Goal: Task Accomplishment & Management: Manage account settings

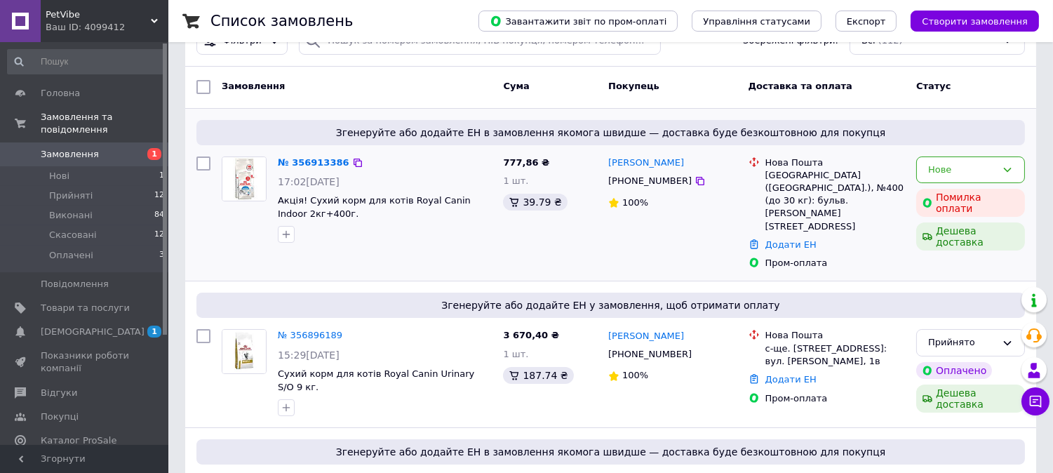
scroll to position [78, 0]
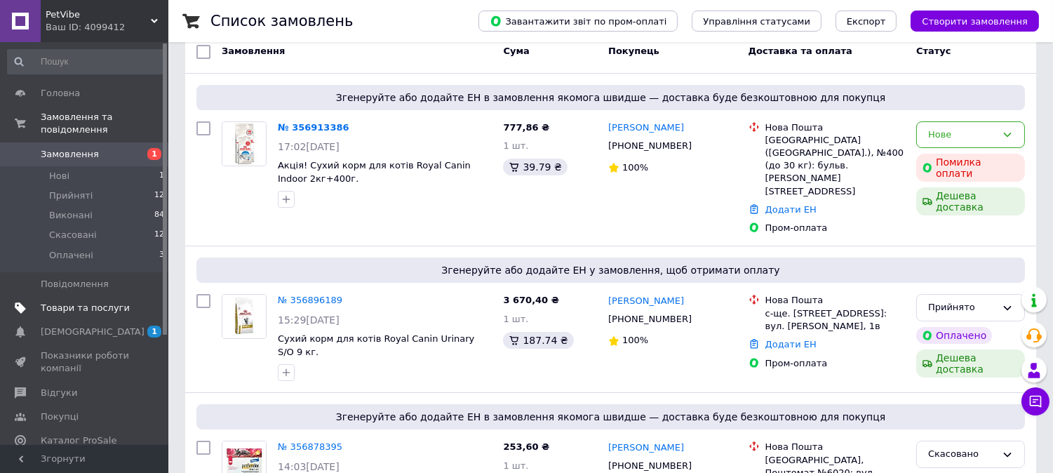
click at [103, 302] on span "Товари та послуги" at bounding box center [85, 308] width 89 height 13
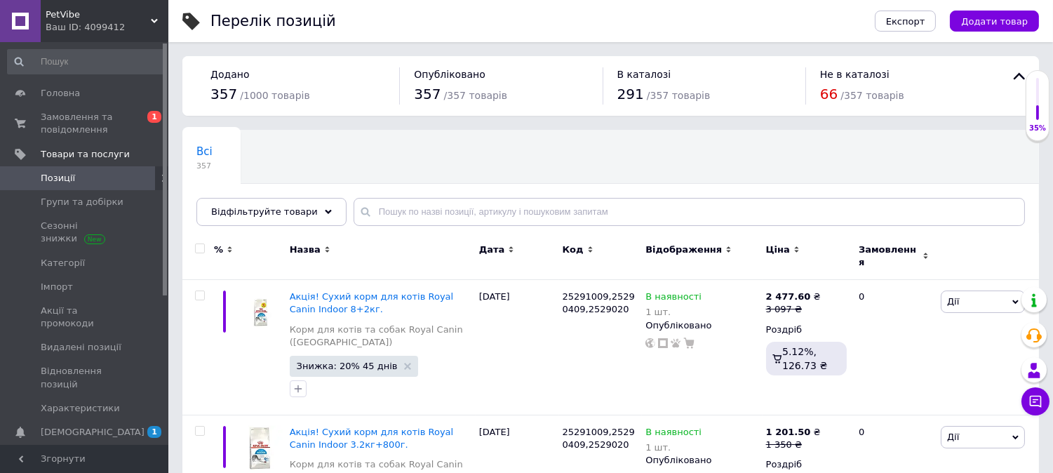
click at [286, 195] on div "Всі 357 Ok Відфільтровано... Зберегти" at bounding box center [610, 185] width 857 height 116
click at [279, 211] on span "Відфільтруйте товари" at bounding box center [264, 211] width 107 height 11
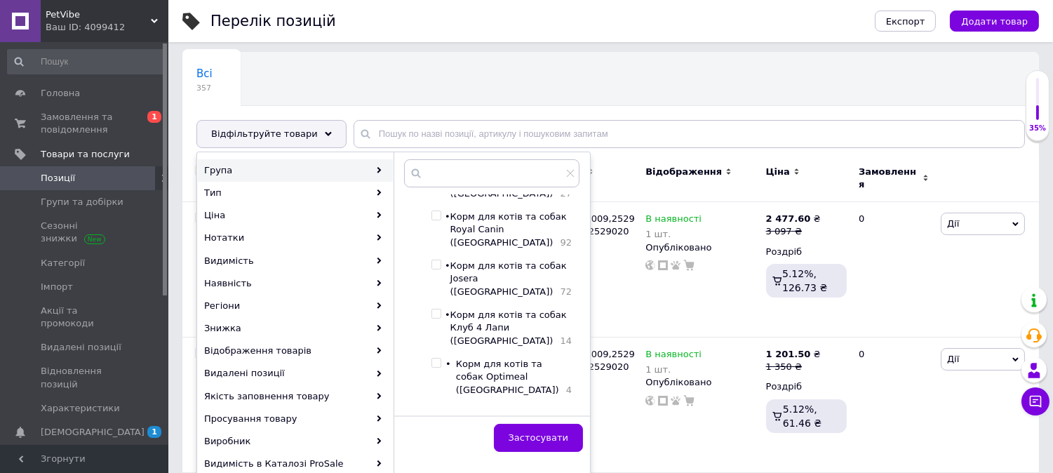
scroll to position [71, 0]
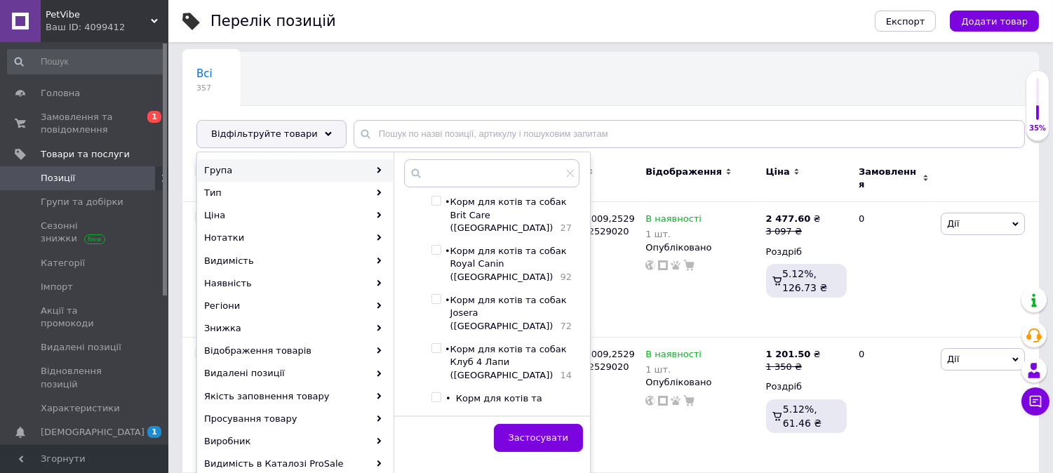
click at [441, 295] on input "checkbox" at bounding box center [436, 299] width 9 height 9
checkbox input "true"
click at [541, 432] on span "Застосувати" at bounding box center [539, 437] width 60 height 11
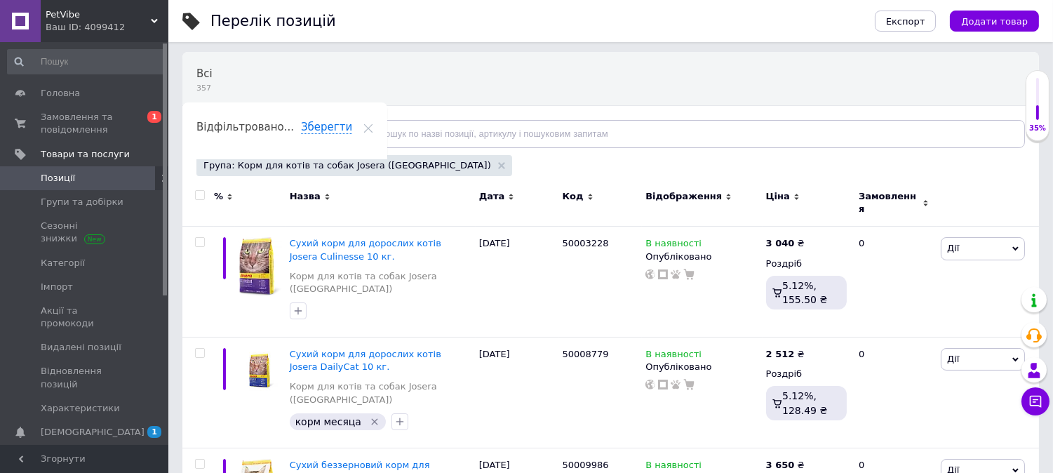
click at [200, 194] on input "checkbox" at bounding box center [199, 195] width 9 height 9
checkbox input "true"
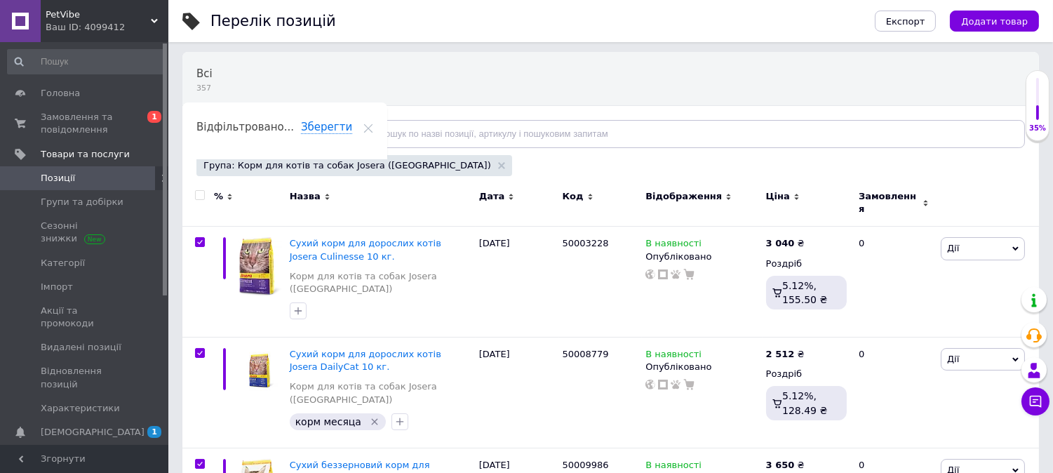
checkbox input "true"
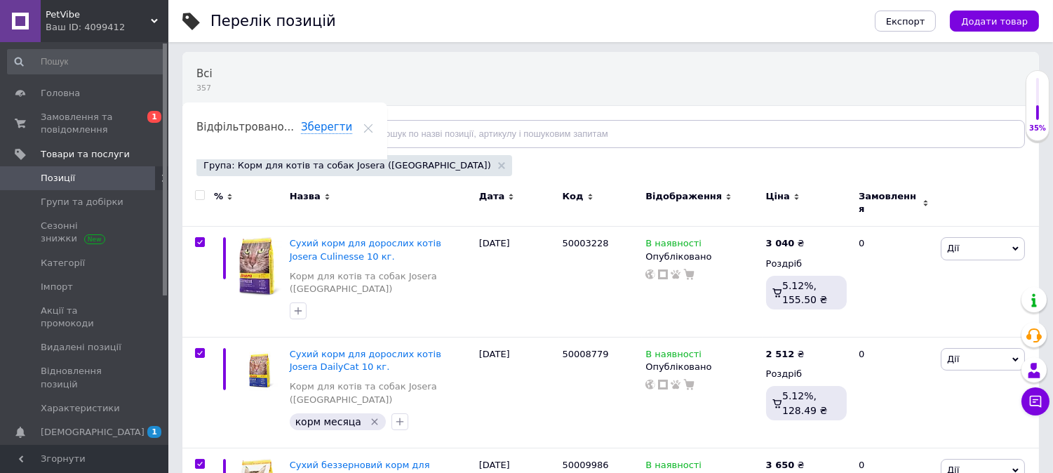
checkbox input "true"
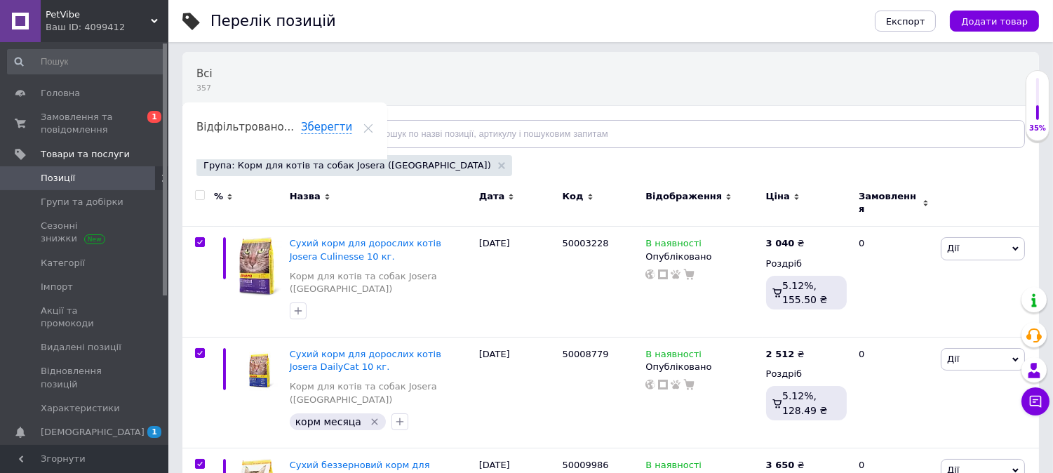
checkbox input "true"
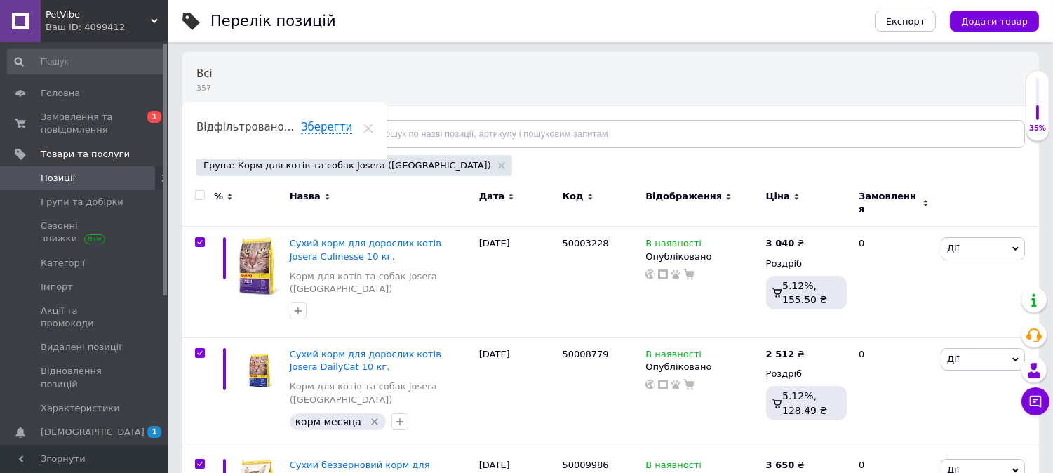
checkbox input "true"
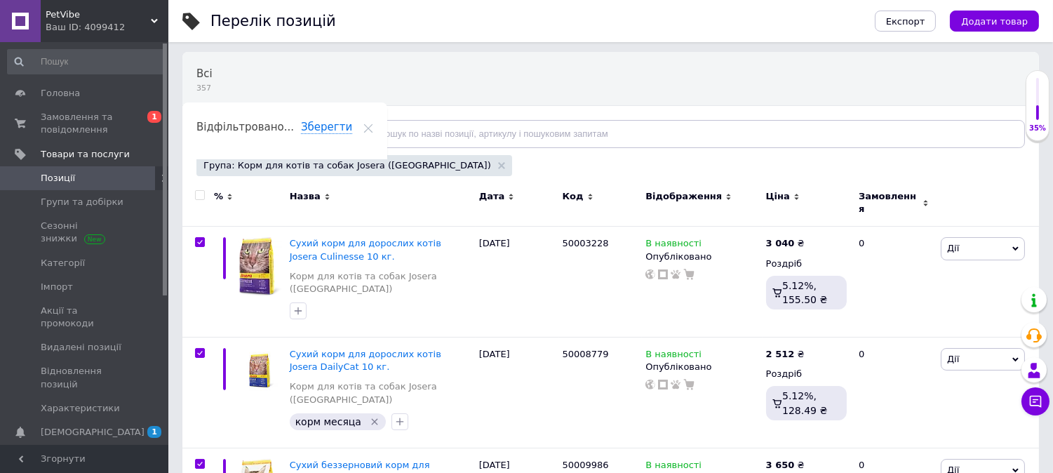
checkbox input "true"
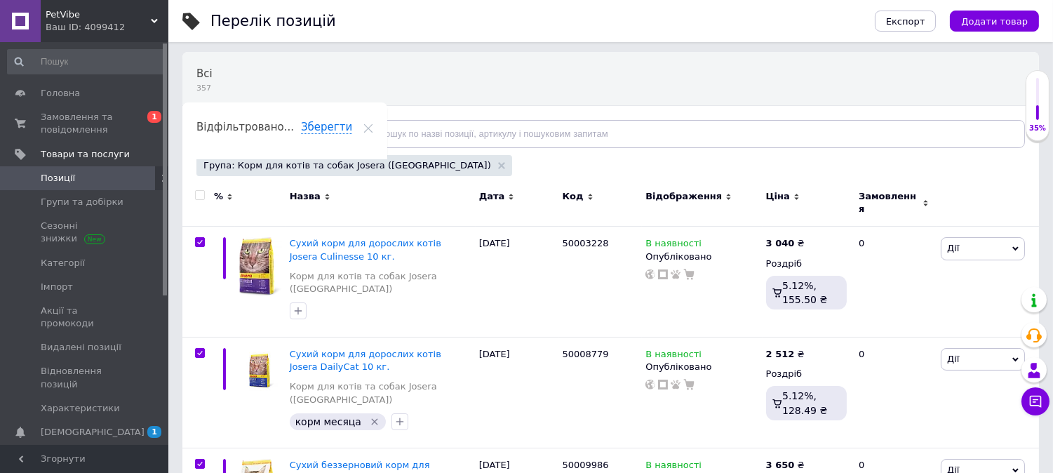
checkbox input "true"
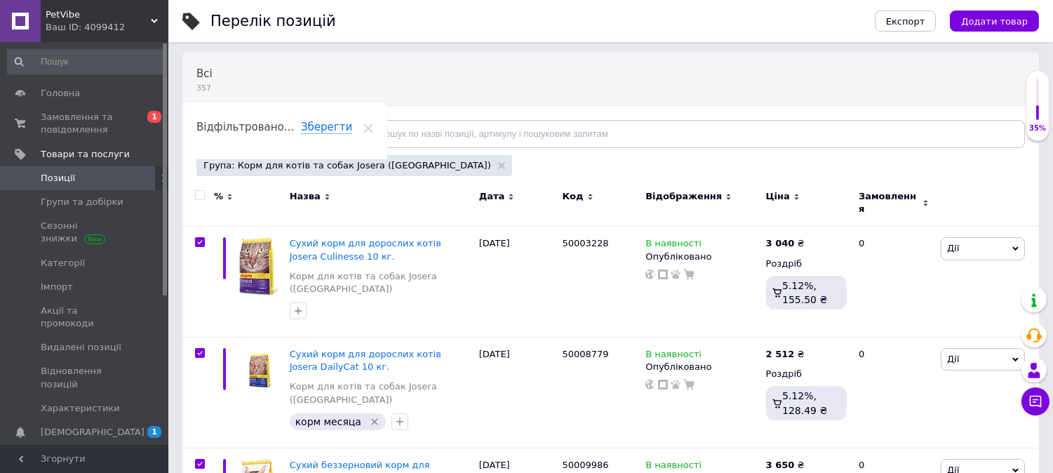
checkbox input "true"
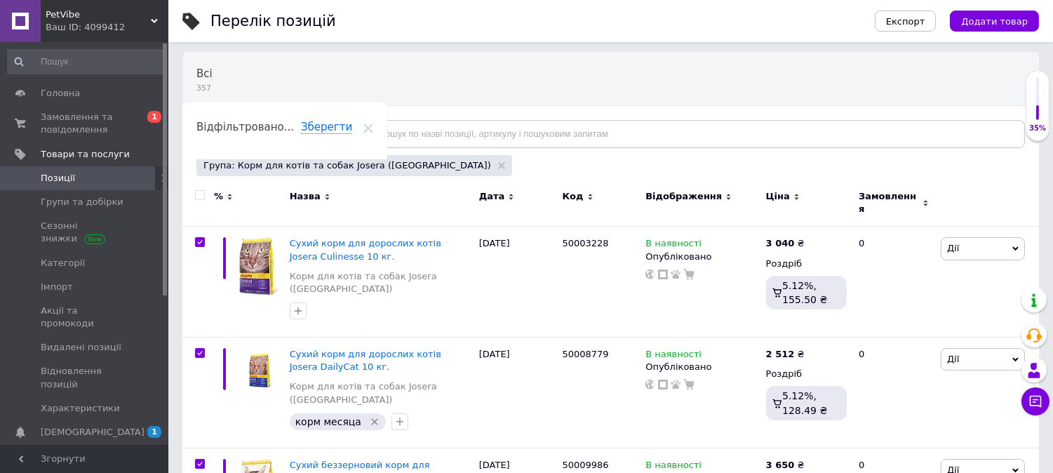
checkbox input "true"
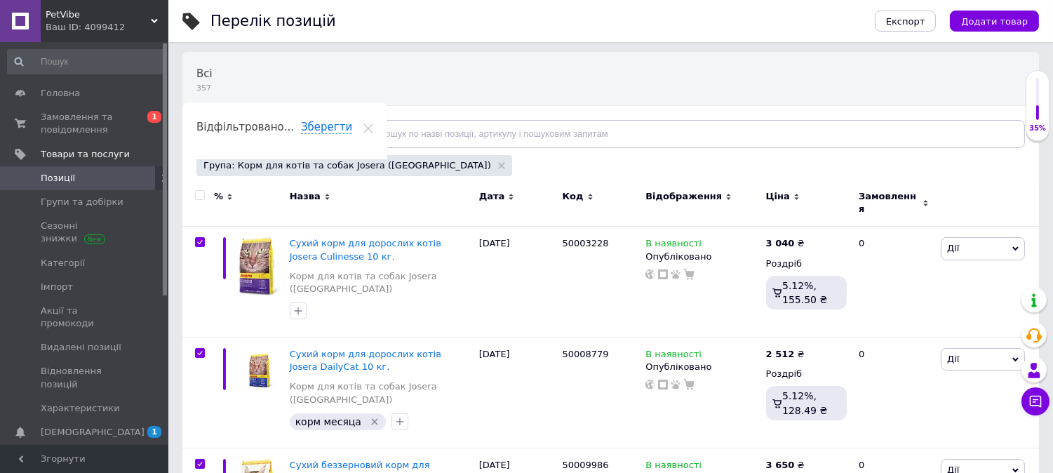
checkbox input "true"
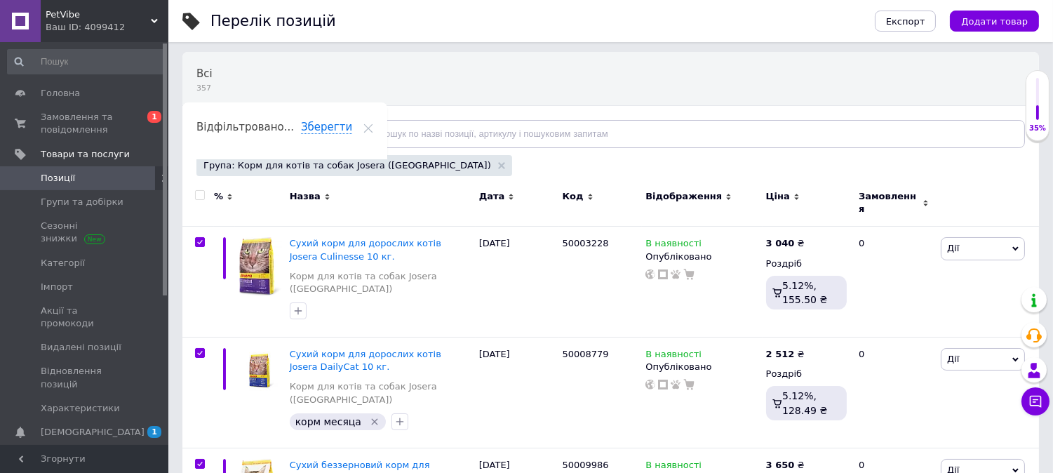
checkbox input "true"
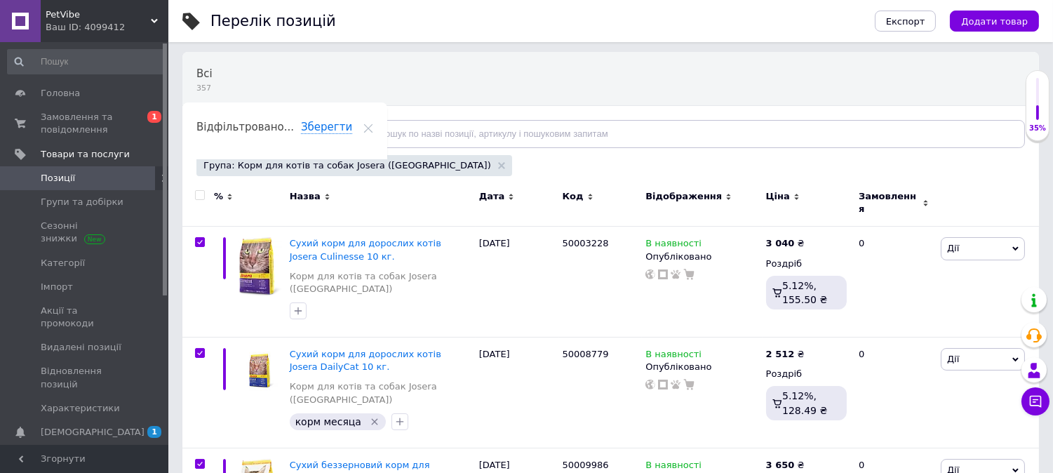
checkbox input "true"
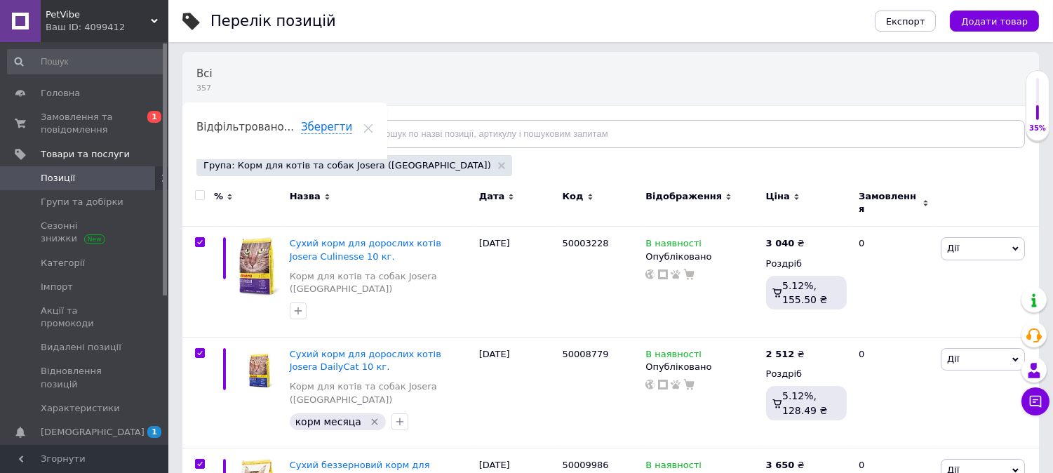
checkbox input "true"
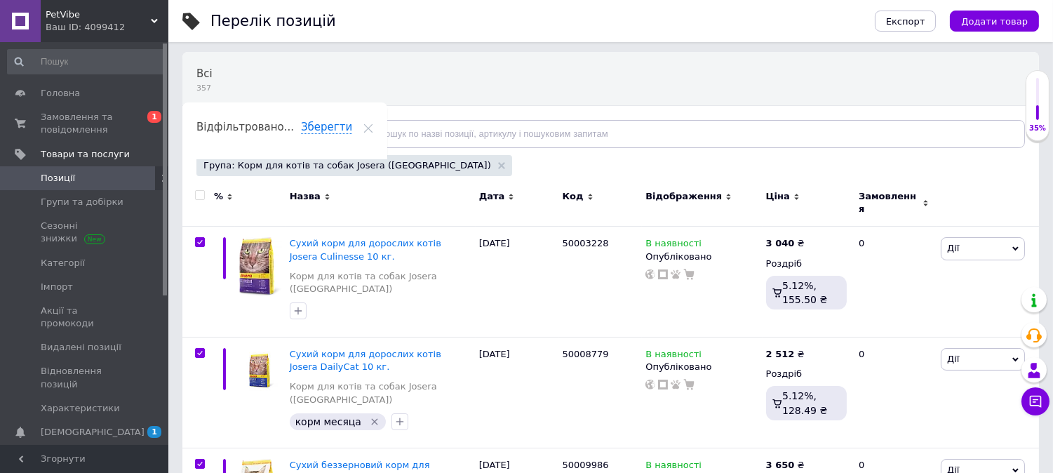
checkbox input "true"
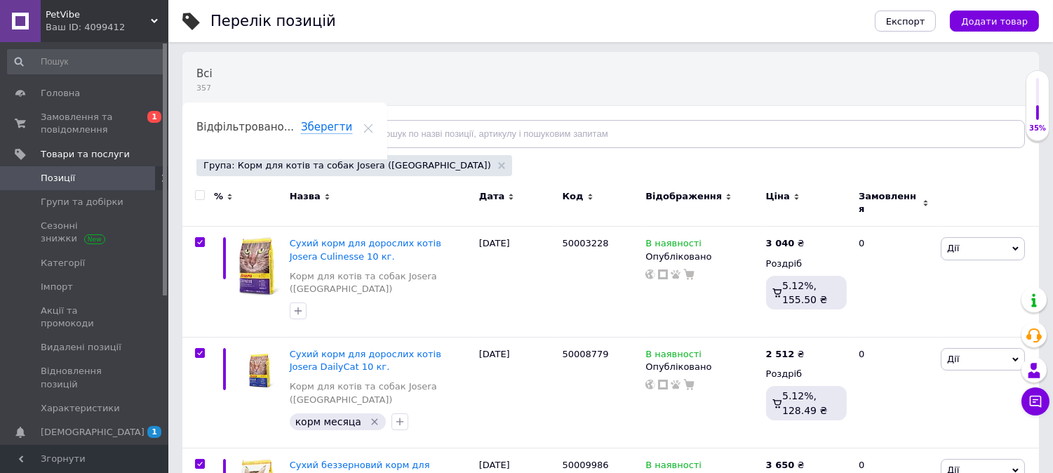
checkbox input "true"
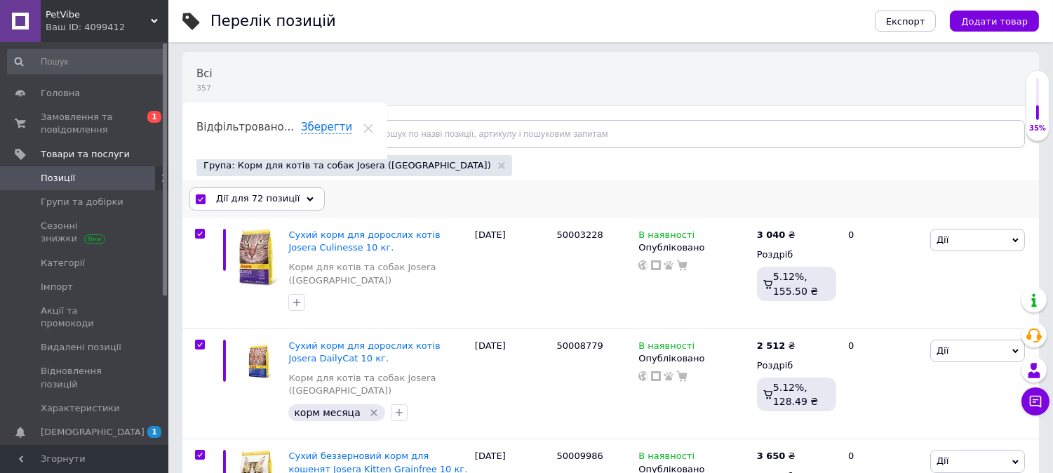
click at [267, 202] on span "Дії для 72 позиції" at bounding box center [258, 198] width 84 height 13
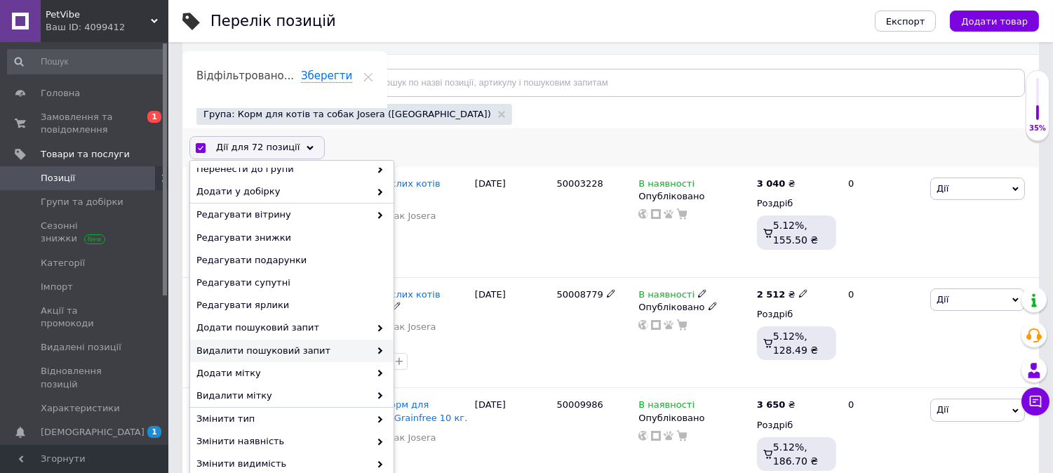
scroll to position [156, 0]
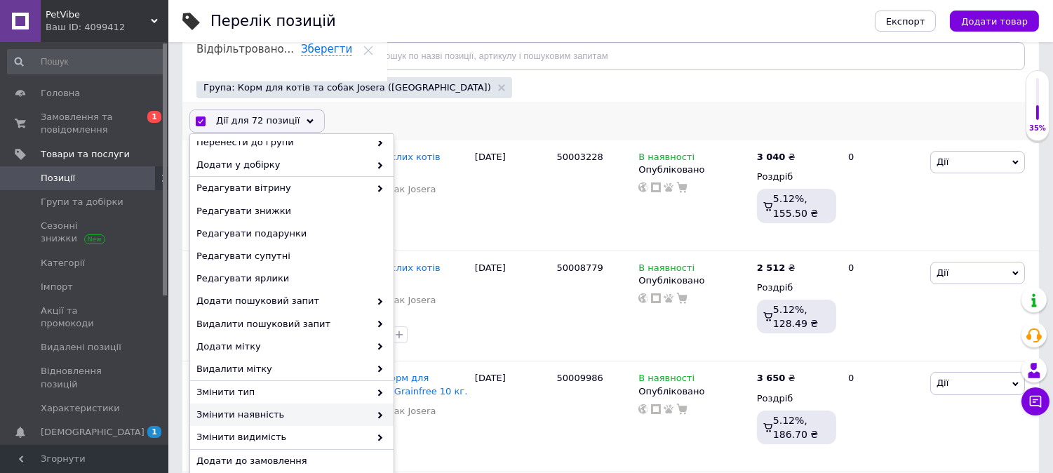
click at [260, 411] on span "Змінити наявність" at bounding box center [283, 414] width 173 height 13
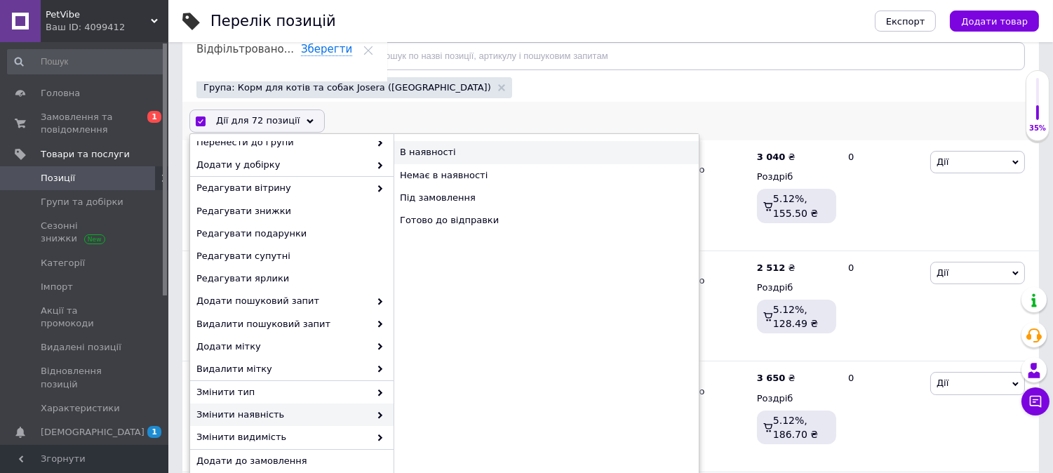
click at [427, 154] on div "В наявності" at bounding box center [546, 152] width 305 height 22
checkbox input "false"
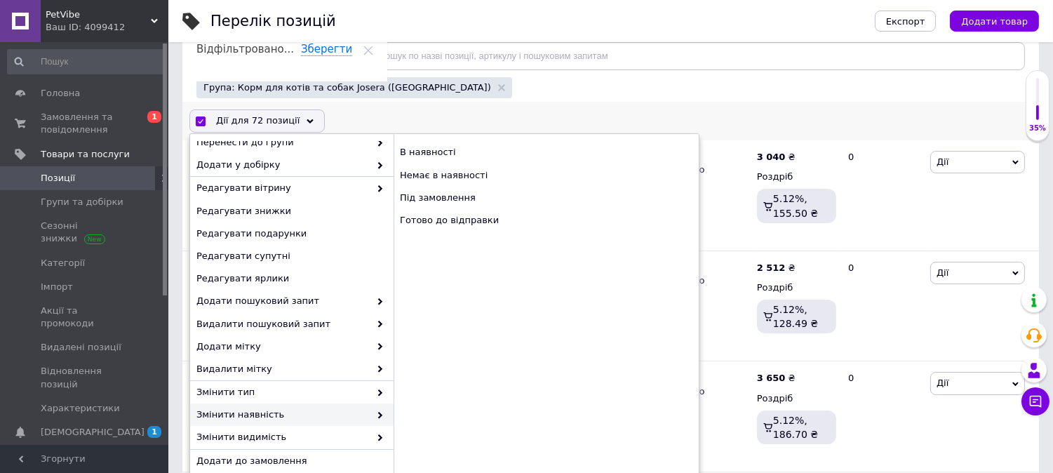
checkbox input "false"
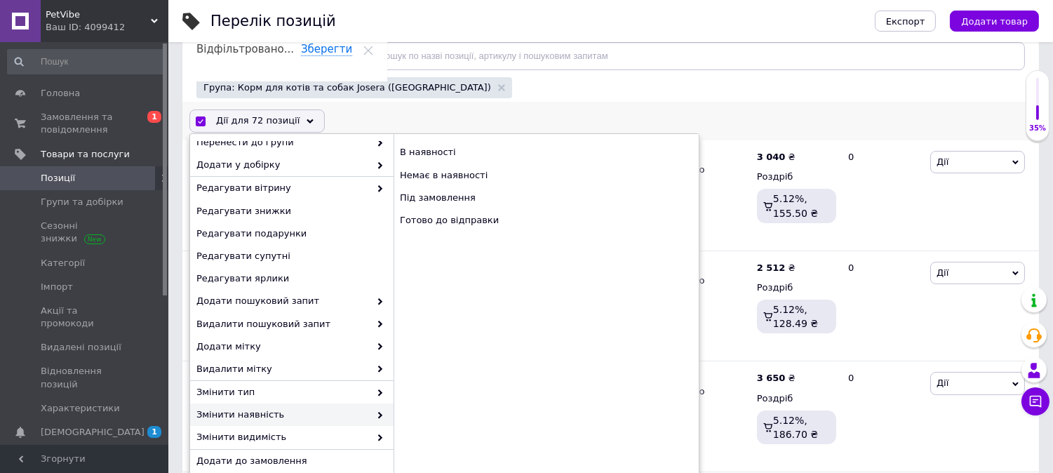
checkbox input "false"
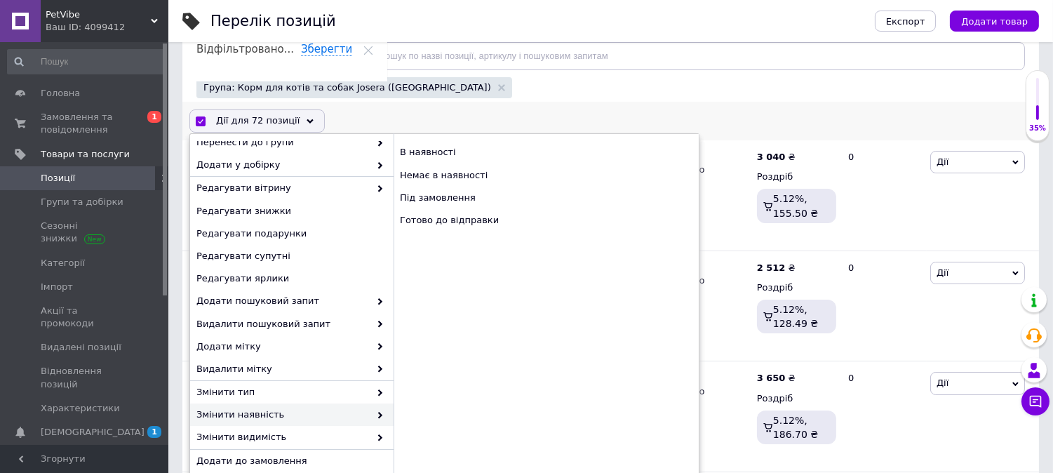
checkbox input "false"
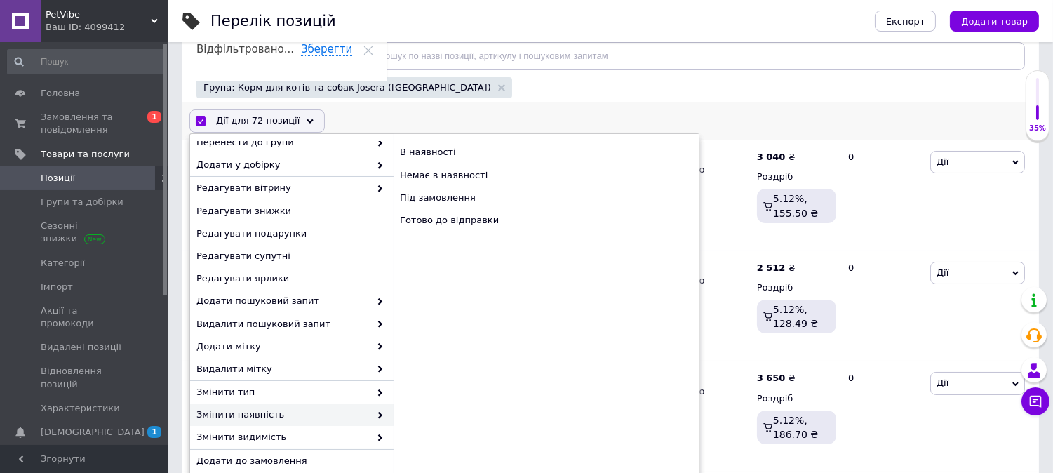
checkbox input "false"
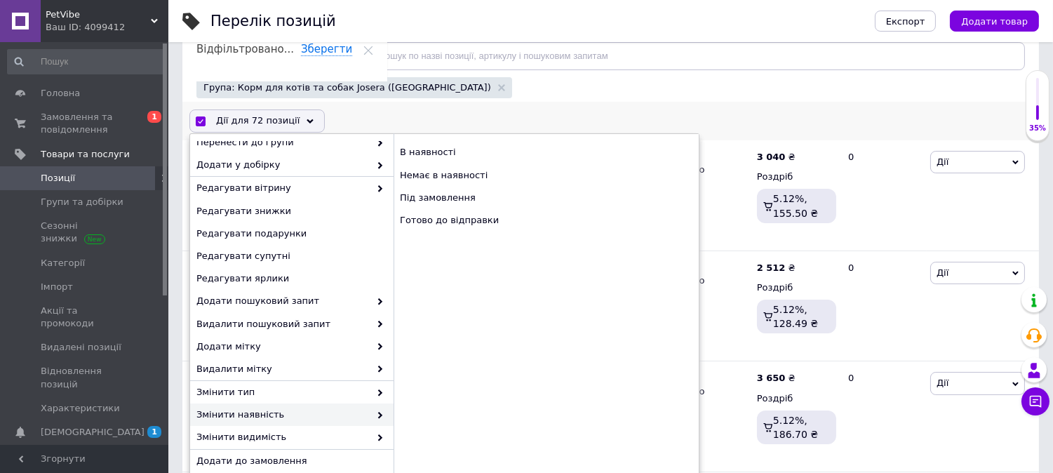
checkbox input "false"
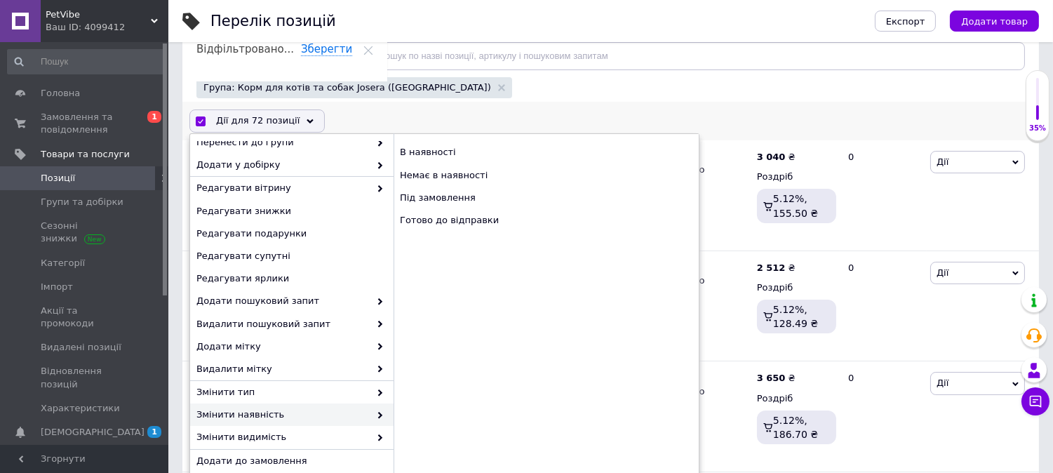
checkbox input "false"
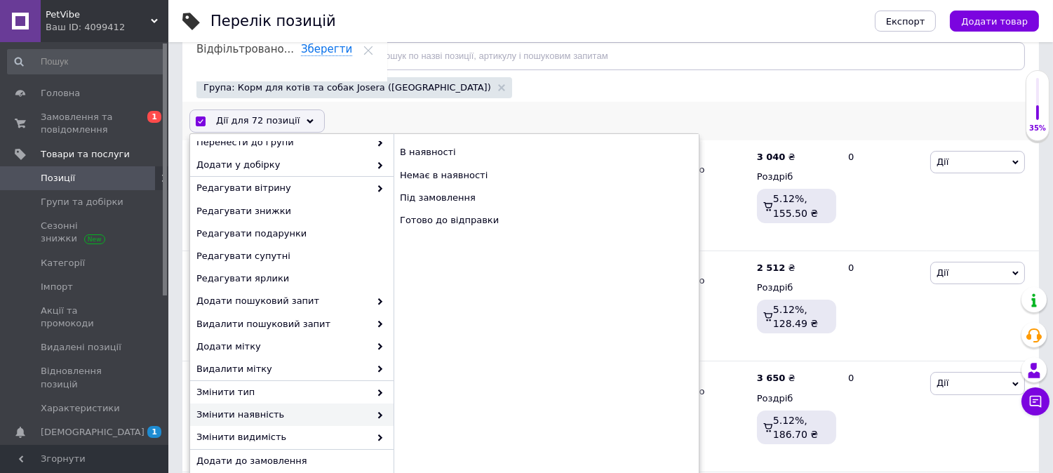
checkbox input "false"
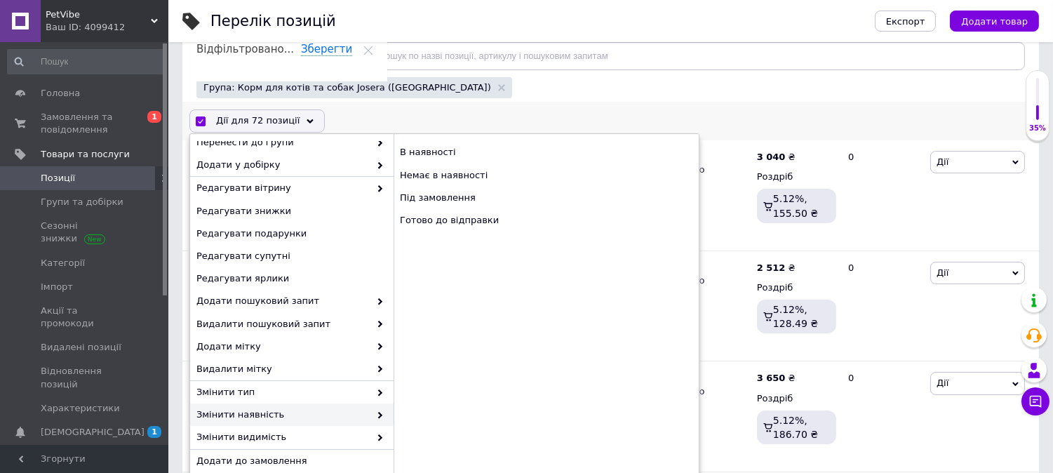
checkbox input "false"
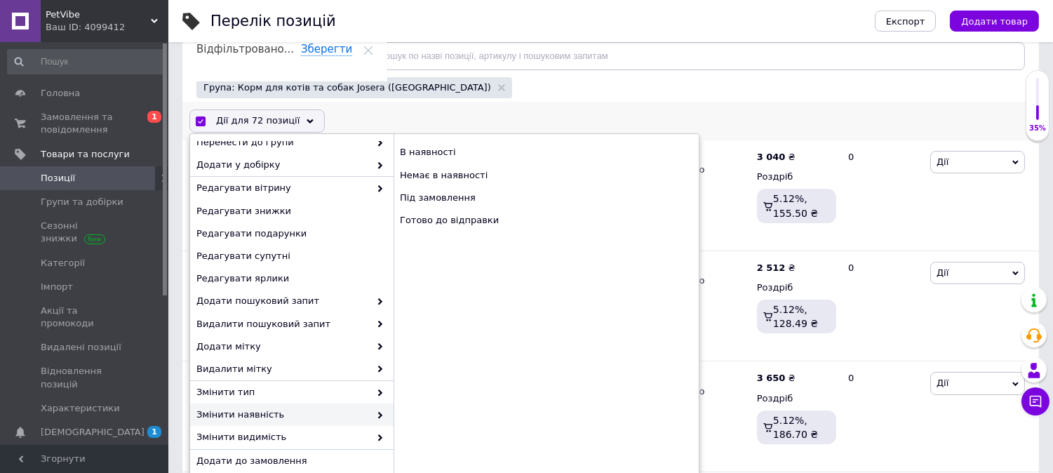
checkbox input "false"
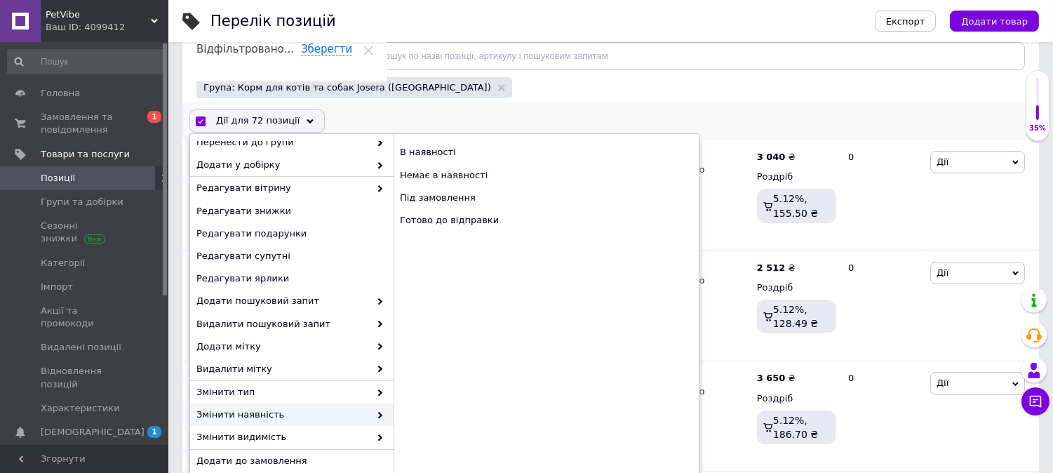
checkbox input "false"
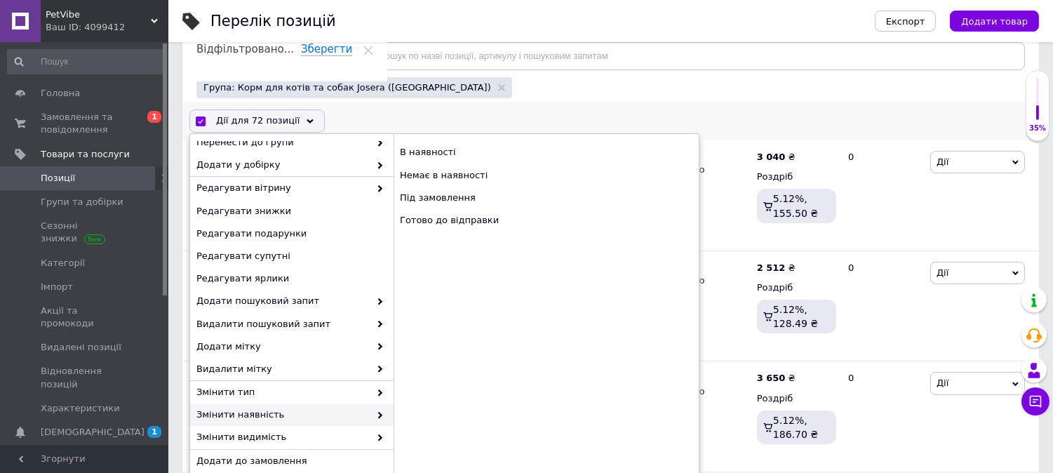
checkbox input "false"
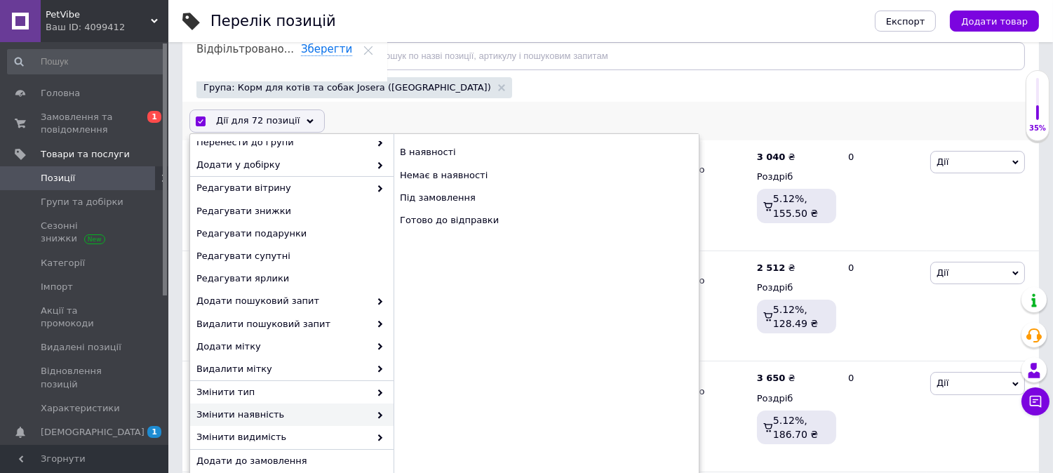
checkbox input "false"
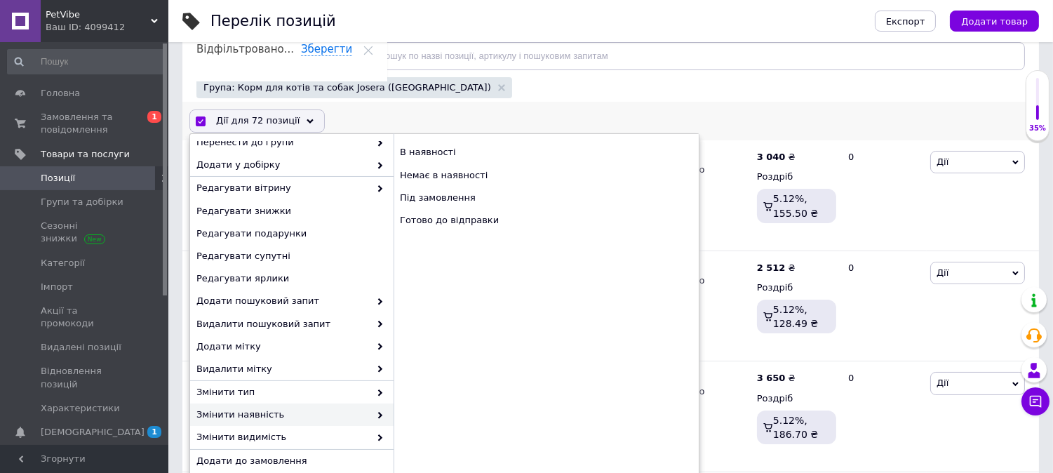
checkbox input "false"
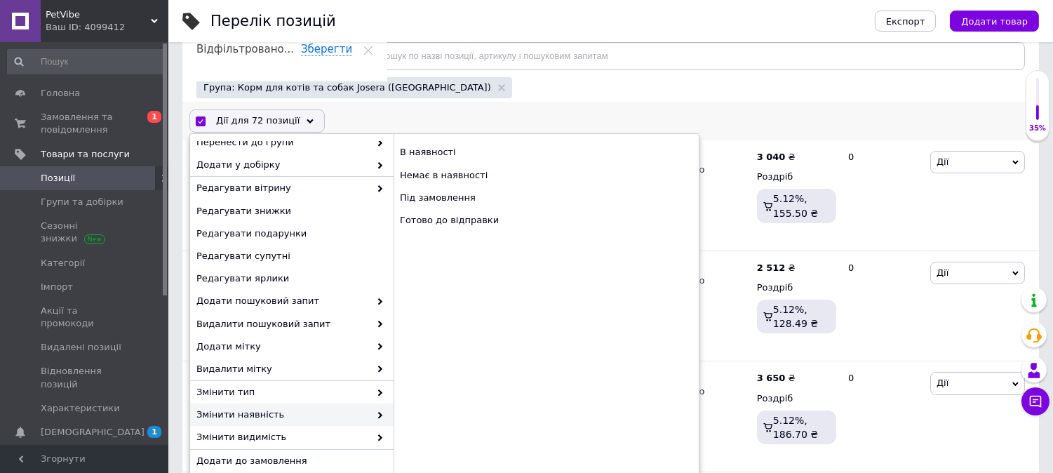
checkbox input "false"
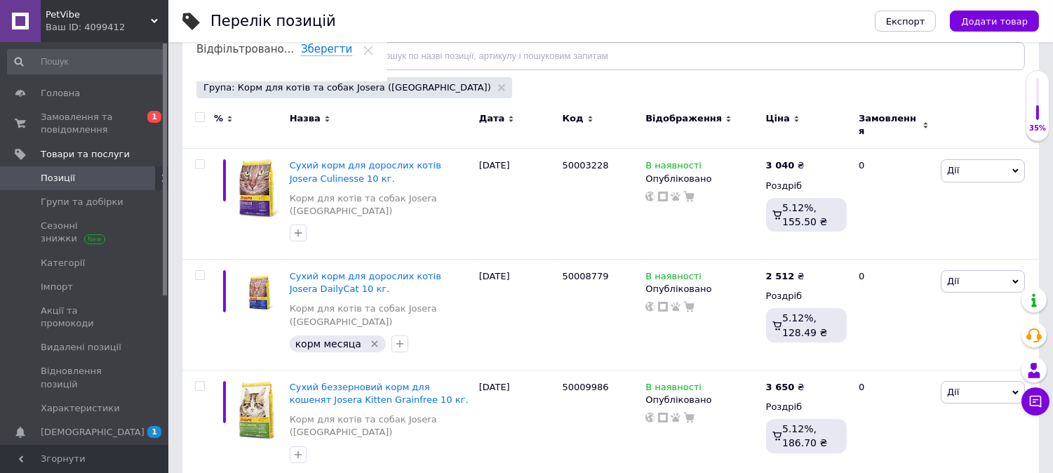
click at [198, 123] on div at bounding box center [198, 125] width 32 height 47
click at [198, 118] on input "checkbox" at bounding box center [199, 117] width 9 height 9
checkbox input "true"
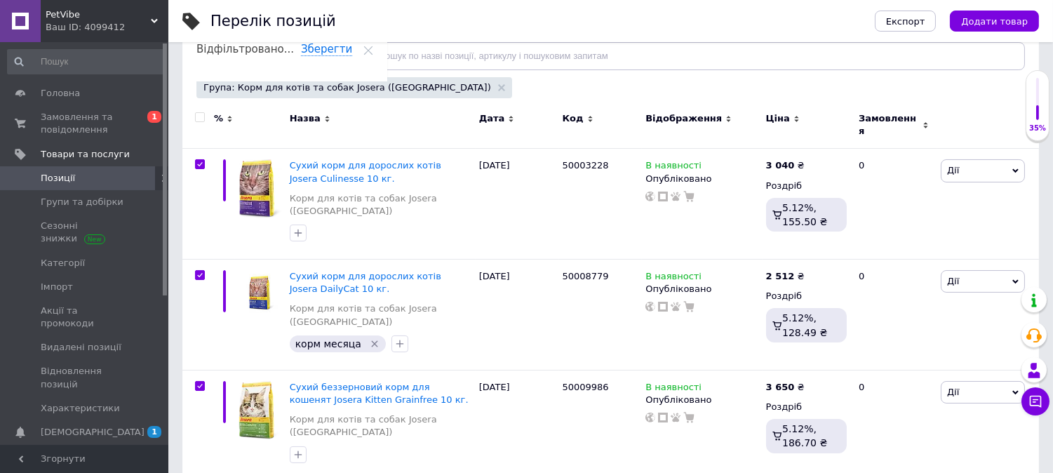
checkbox input "true"
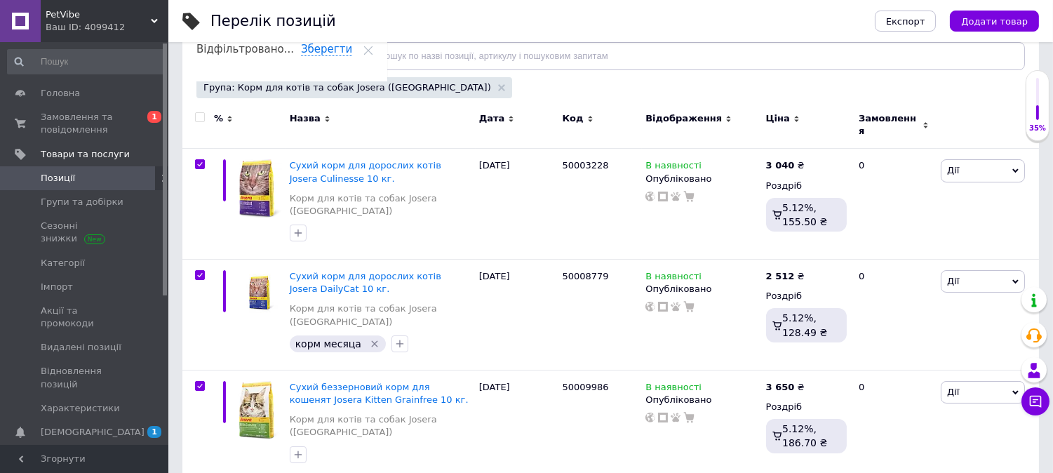
checkbox input "true"
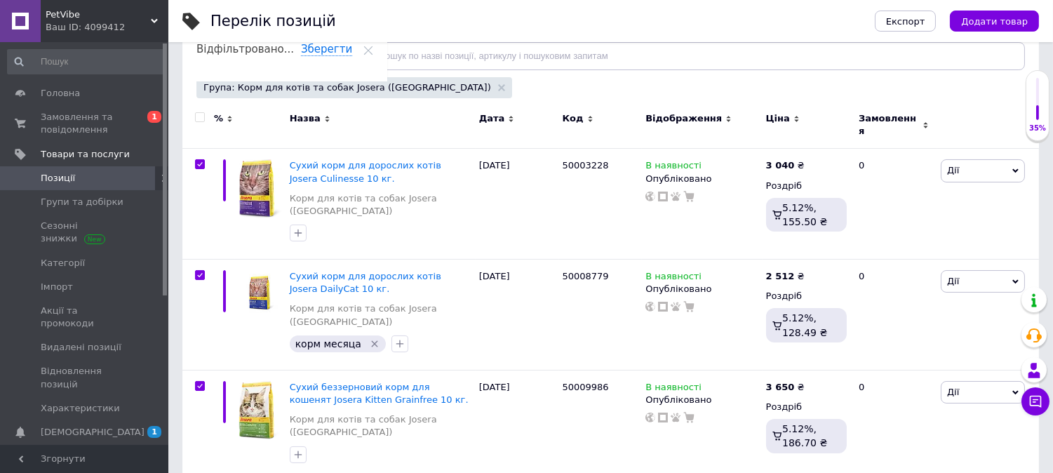
checkbox input "true"
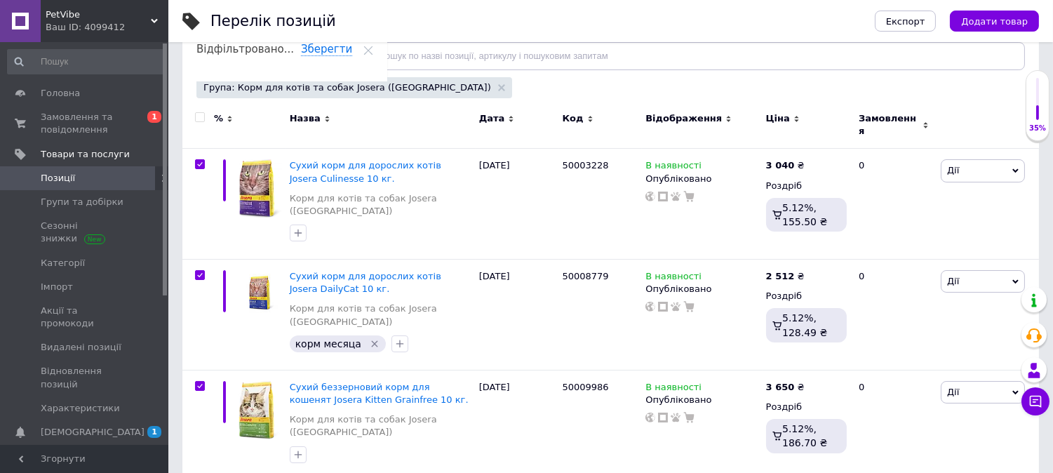
checkbox input "true"
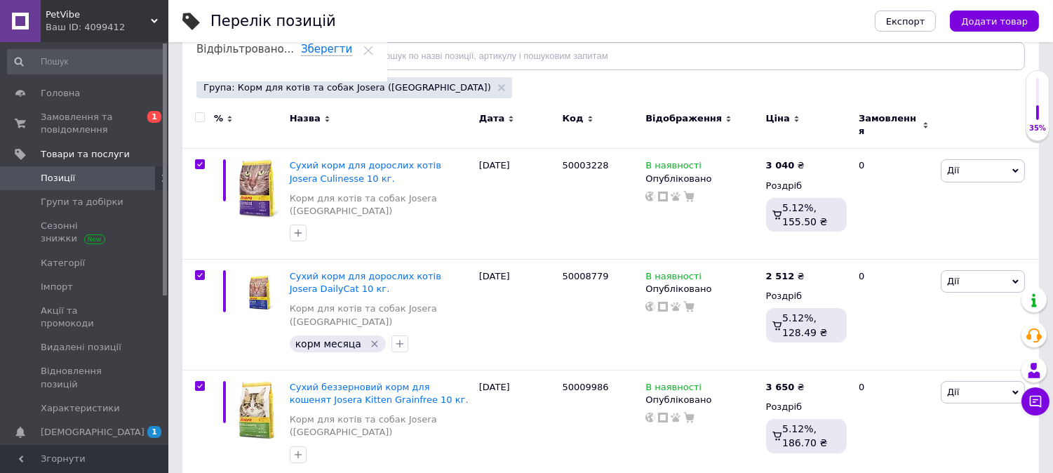
checkbox input "true"
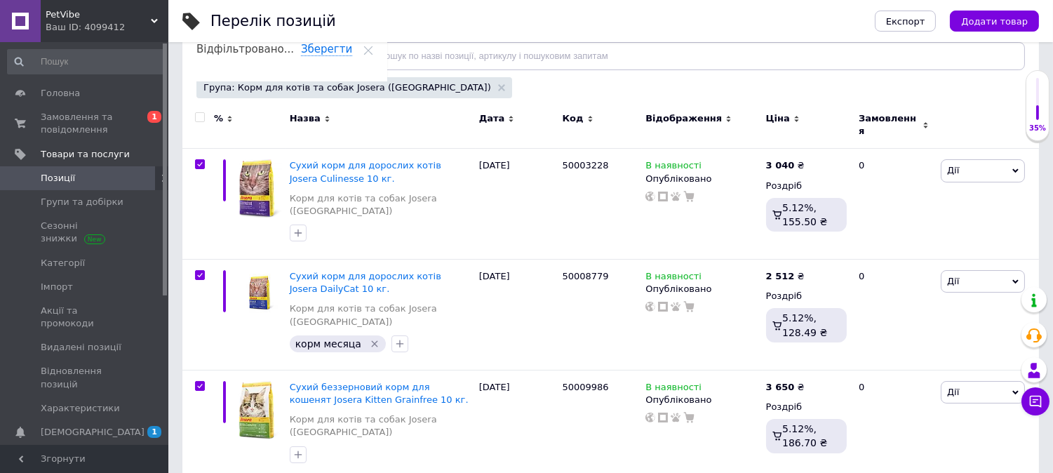
checkbox input "true"
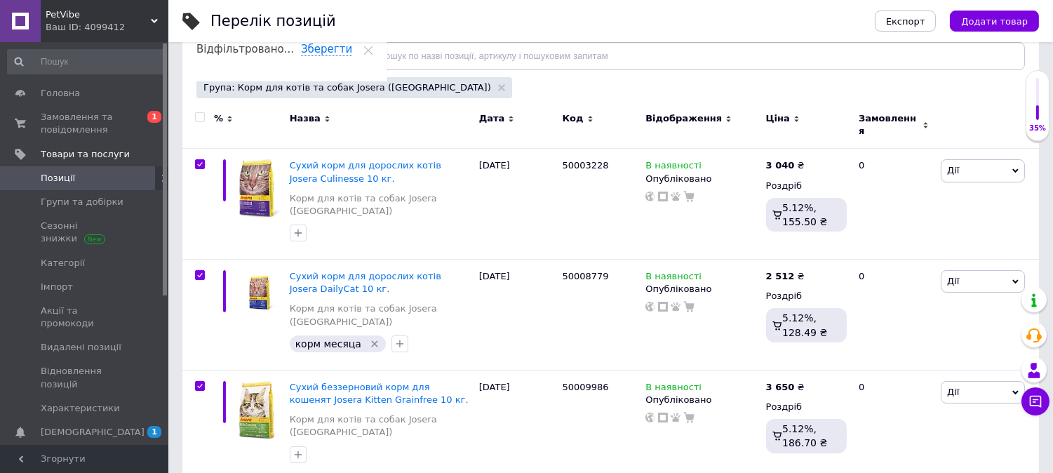
checkbox input "true"
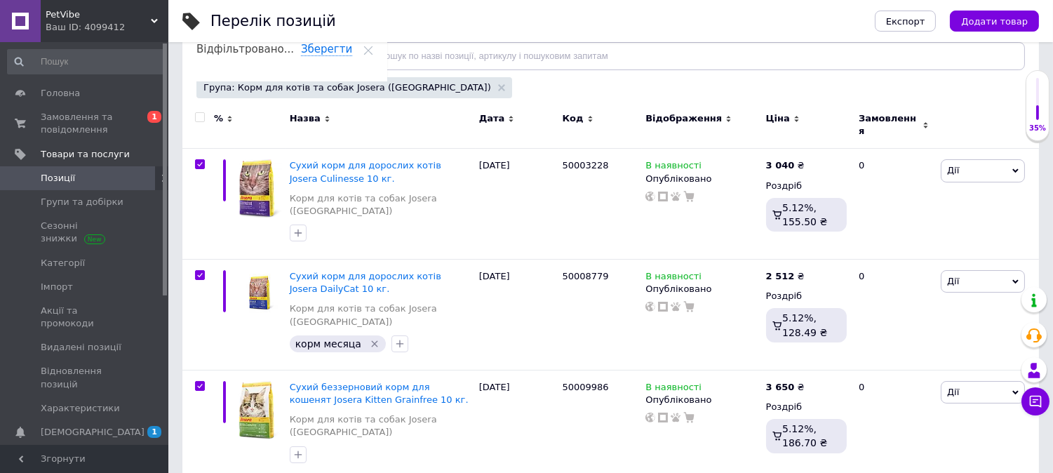
checkbox input "true"
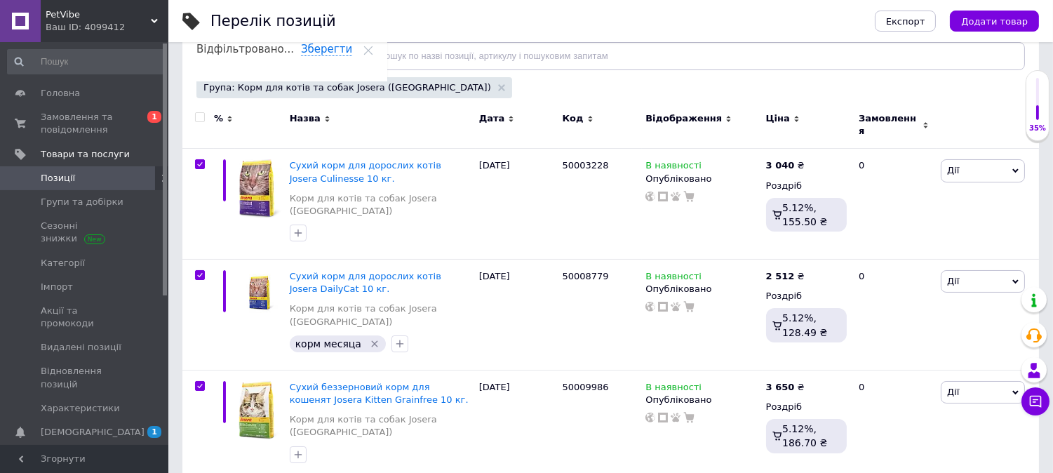
checkbox input "true"
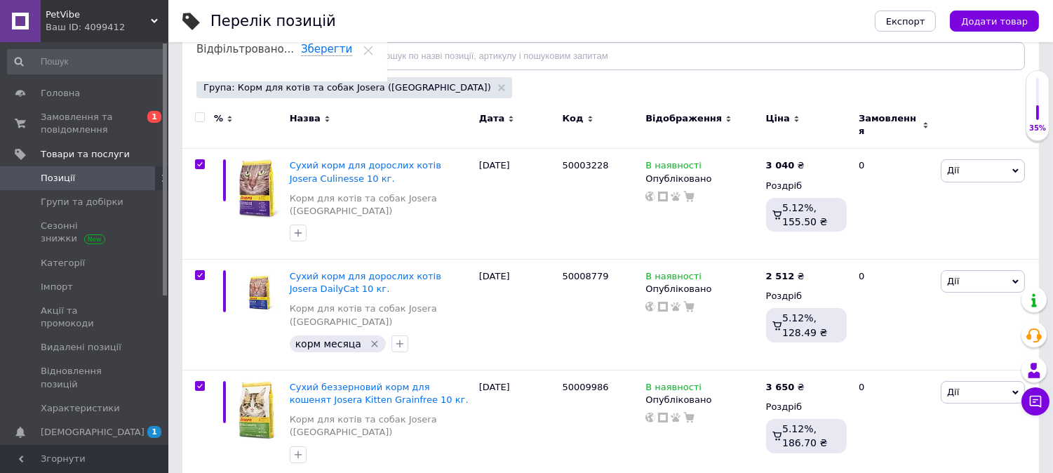
checkbox input "true"
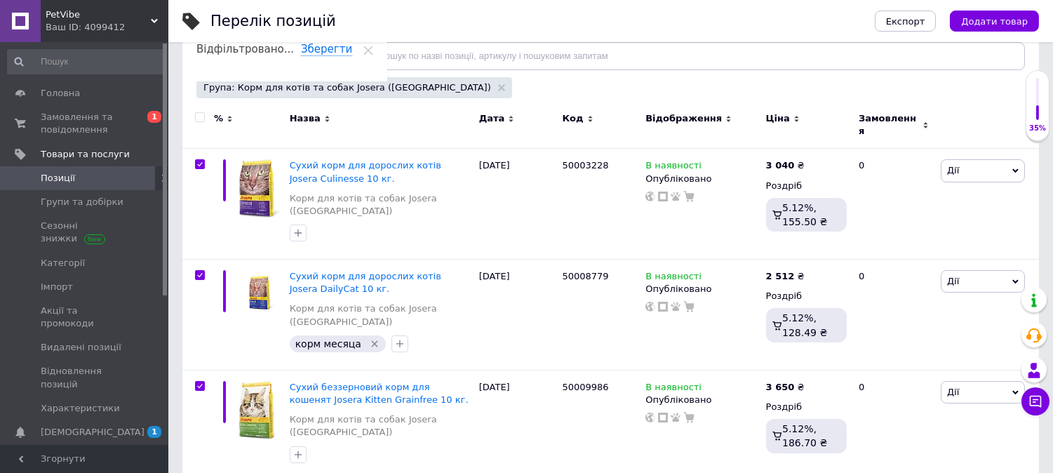
checkbox input "true"
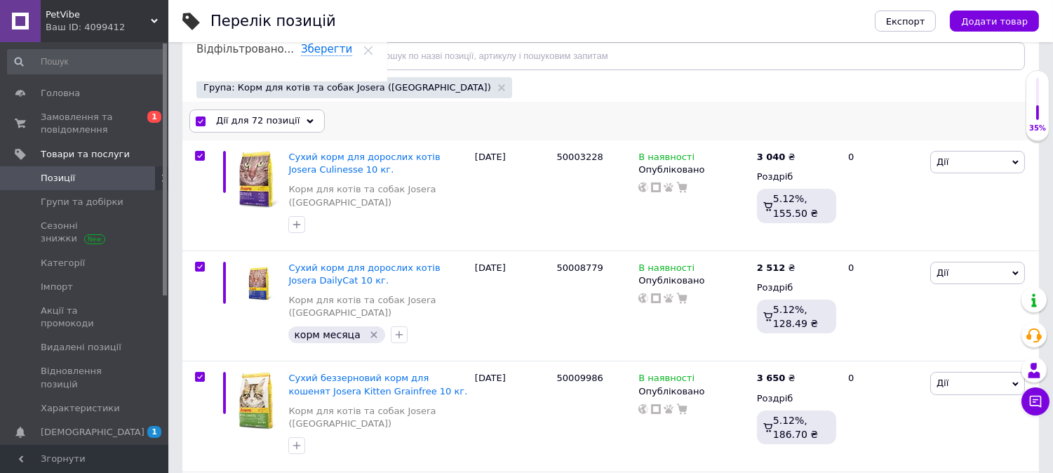
click at [257, 114] on span "Дії для 72 позиції" at bounding box center [258, 120] width 84 height 13
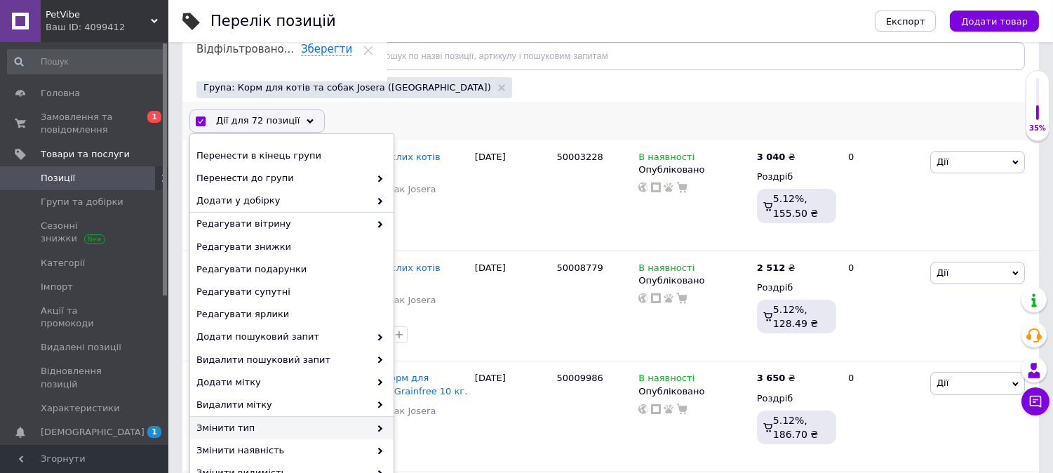
scroll to position [78, 0]
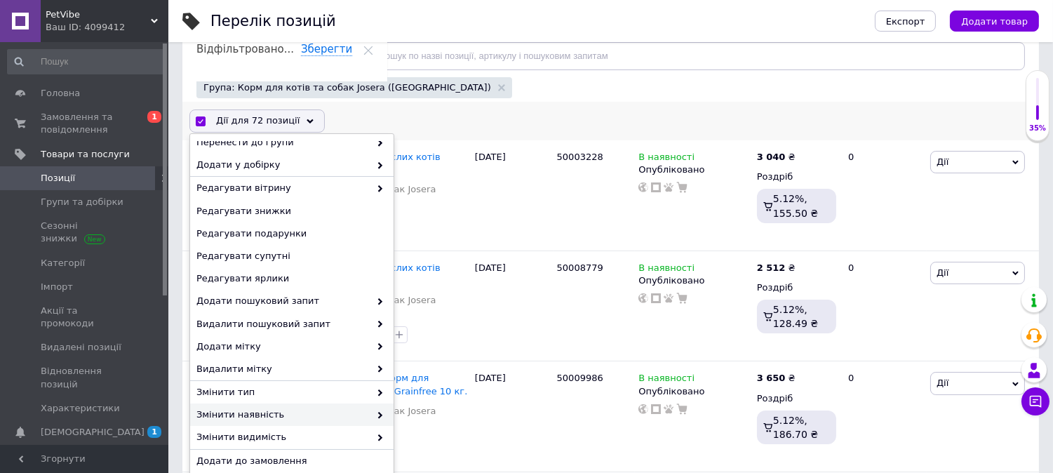
click at [258, 420] on span "Змінити наявність" at bounding box center [283, 414] width 173 height 13
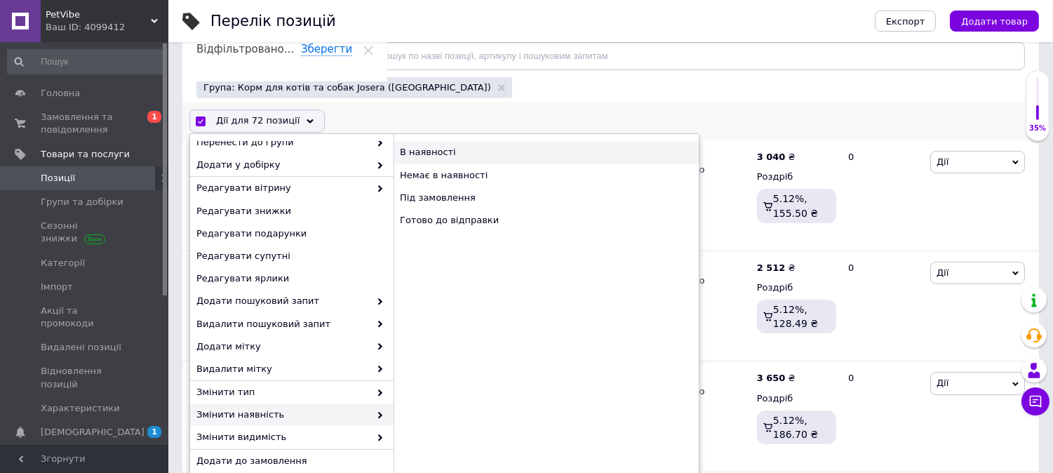
click at [451, 159] on div "В наявності" at bounding box center [546, 152] width 305 height 22
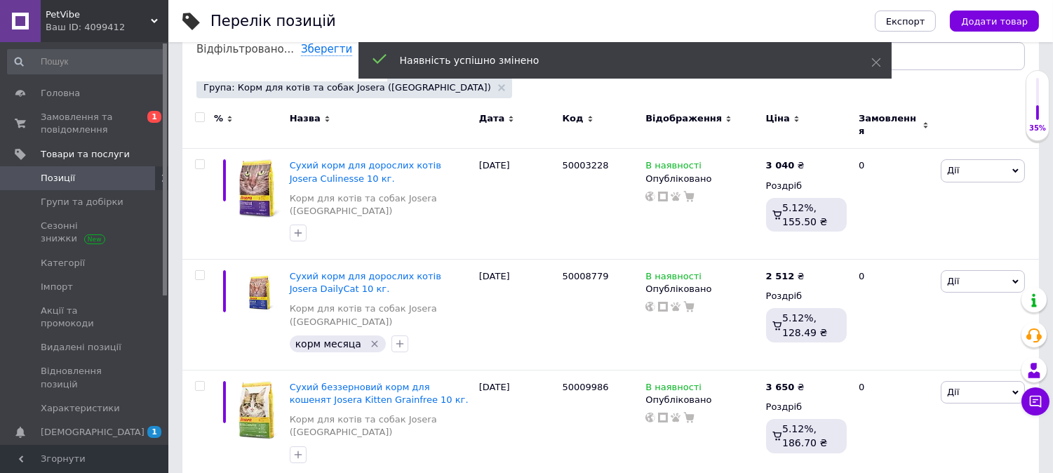
click at [198, 114] on input "checkbox" at bounding box center [199, 117] width 9 height 9
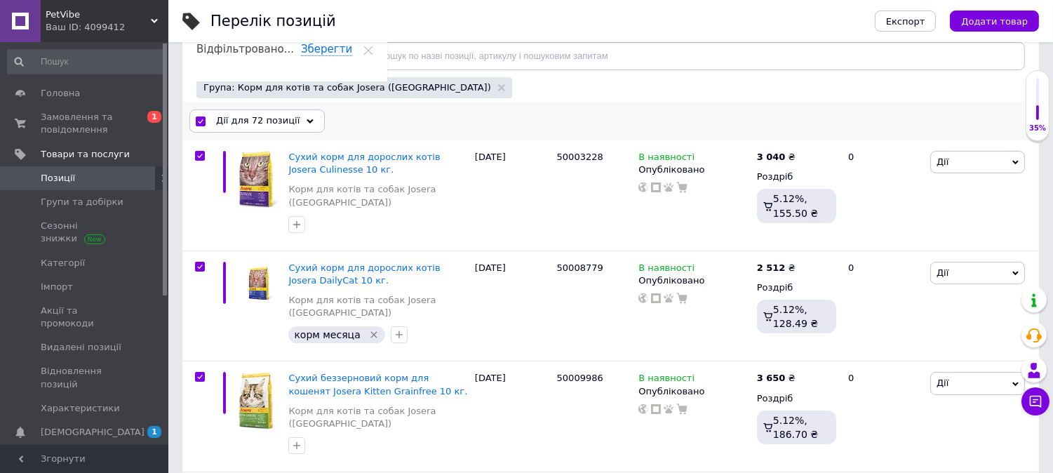
click at [246, 123] on span "Дії для 72 позиції" at bounding box center [258, 120] width 84 height 13
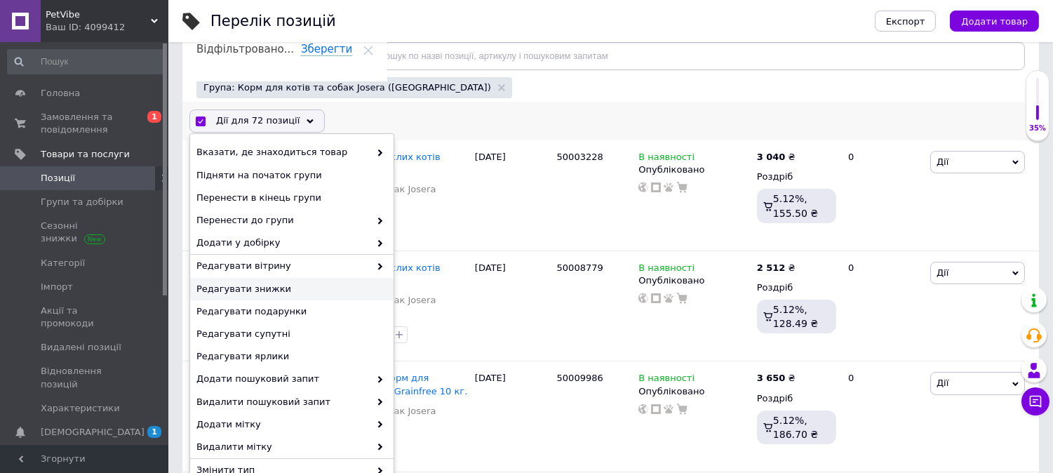
click at [255, 291] on span "Редагувати знижки" at bounding box center [290, 289] width 187 height 13
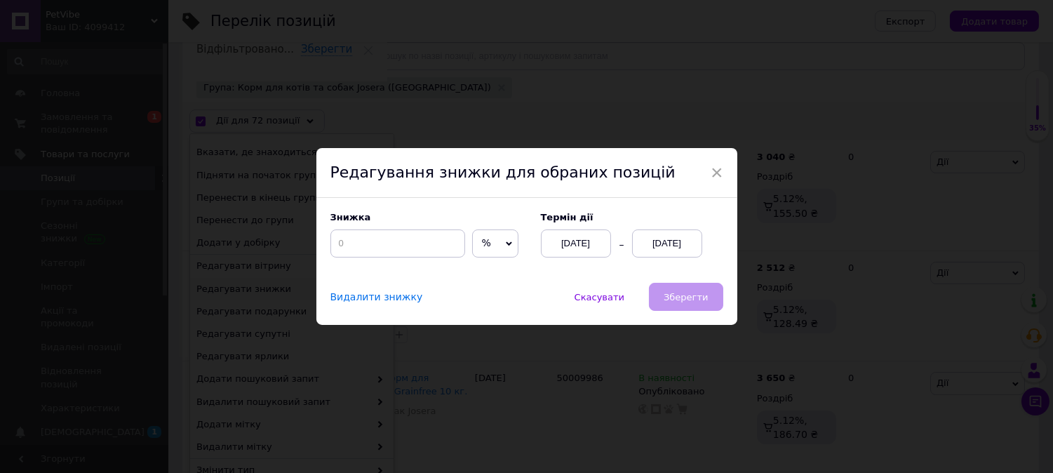
scroll to position [119, 0]
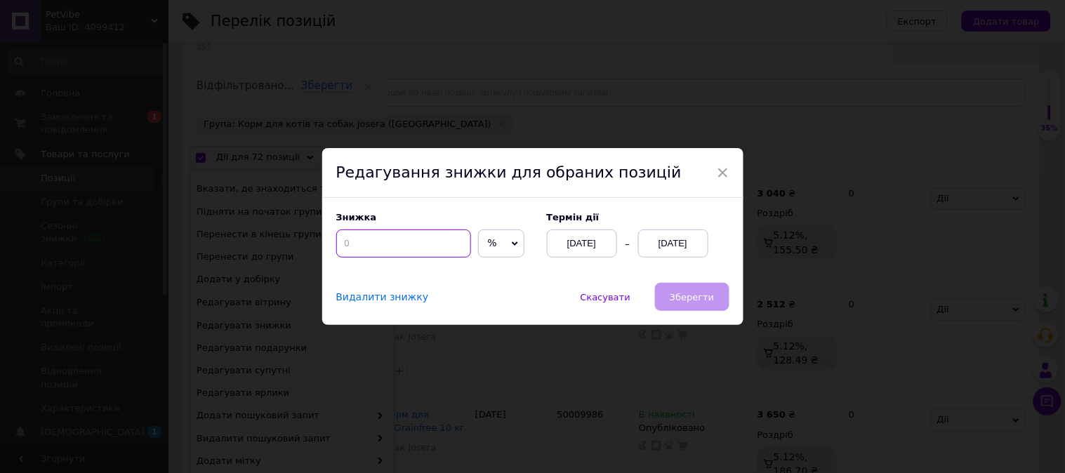
click at [372, 253] on input at bounding box center [403, 243] width 135 height 28
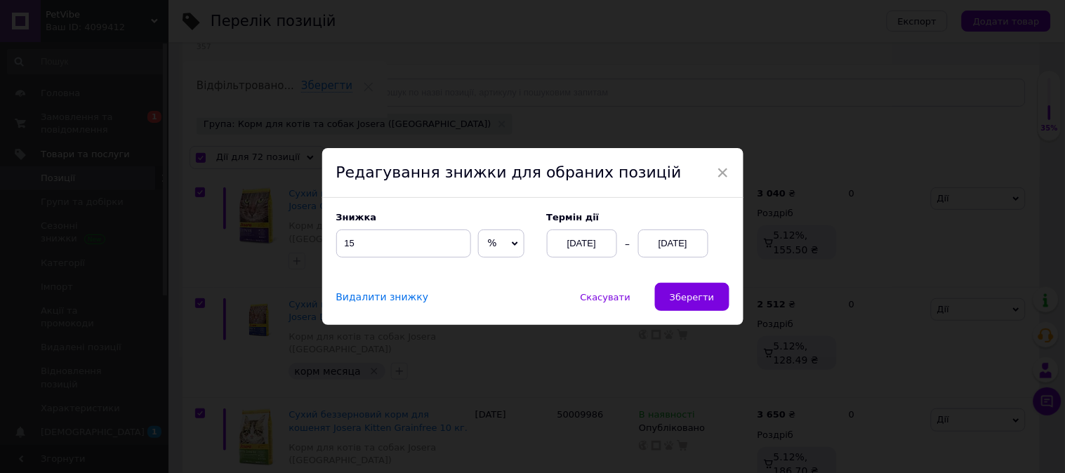
click at [679, 244] on div "12.08.2025" at bounding box center [673, 243] width 70 height 28
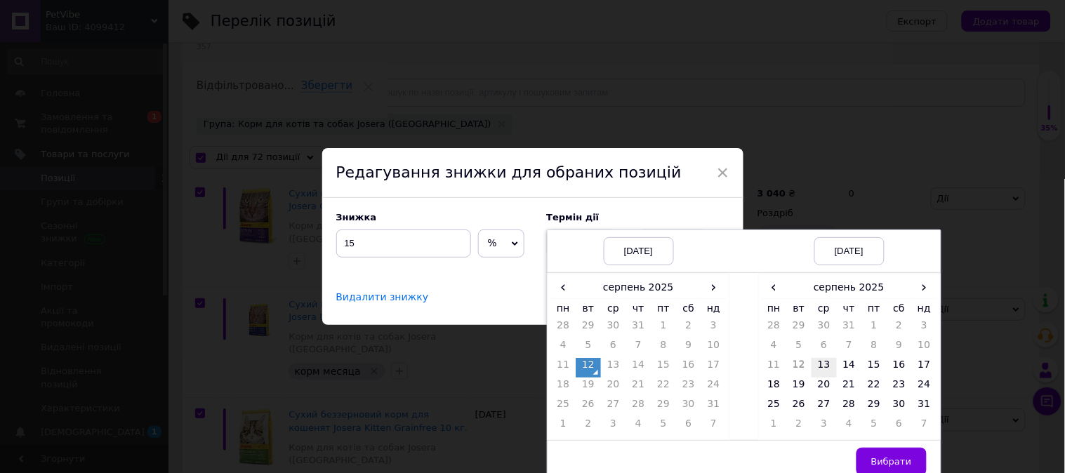
click at [825, 373] on td "13" at bounding box center [823, 368] width 25 height 20
click at [874, 452] on button "Вибрати" at bounding box center [891, 462] width 70 height 28
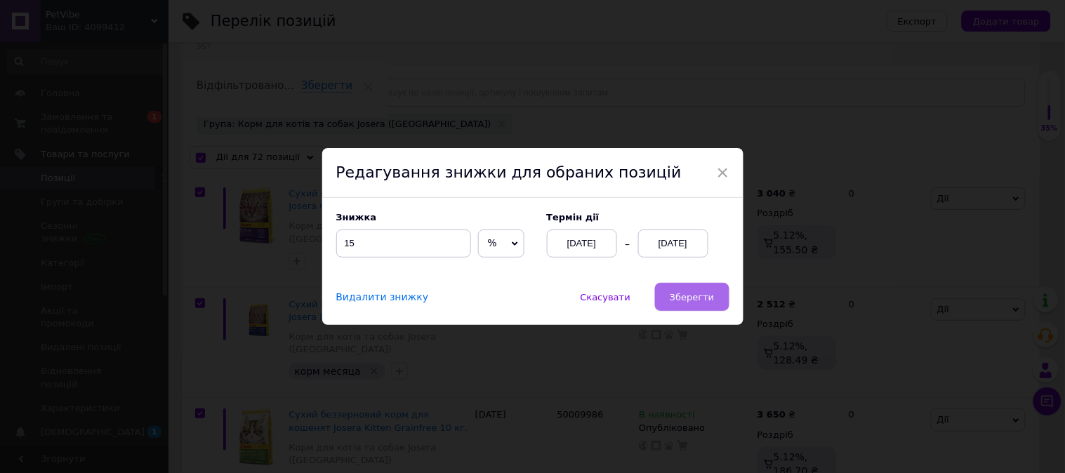
click at [679, 302] on span "Зберегти" at bounding box center [692, 297] width 44 height 11
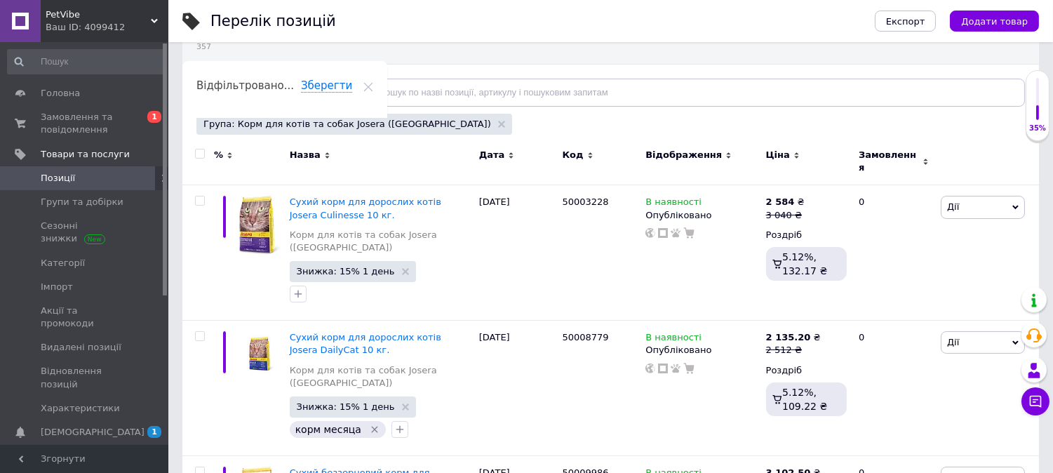
click at [261, 106] on div "Відфільтруйте товари" at bounding box center [272, 93] width 150 height 28
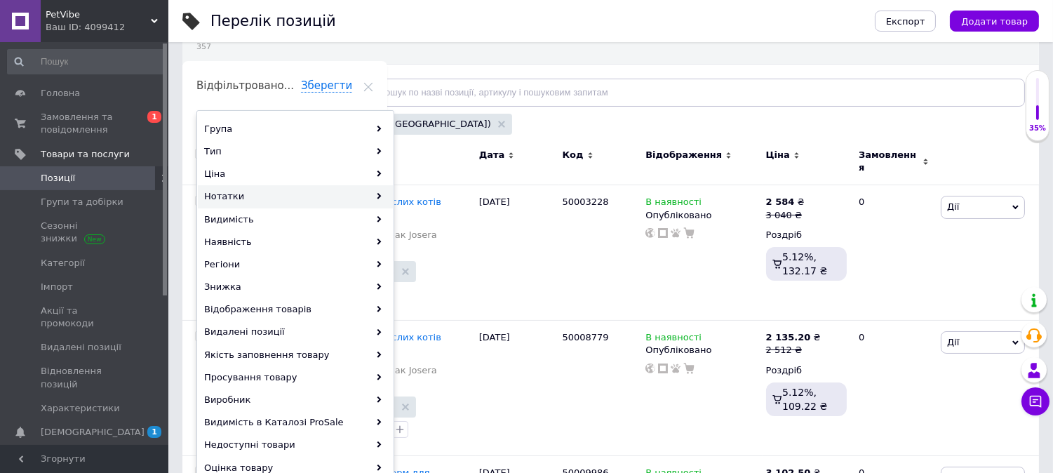
click at [247, 199] on div "Нотатки" at bounding box center [295, 196] width 195 height 22
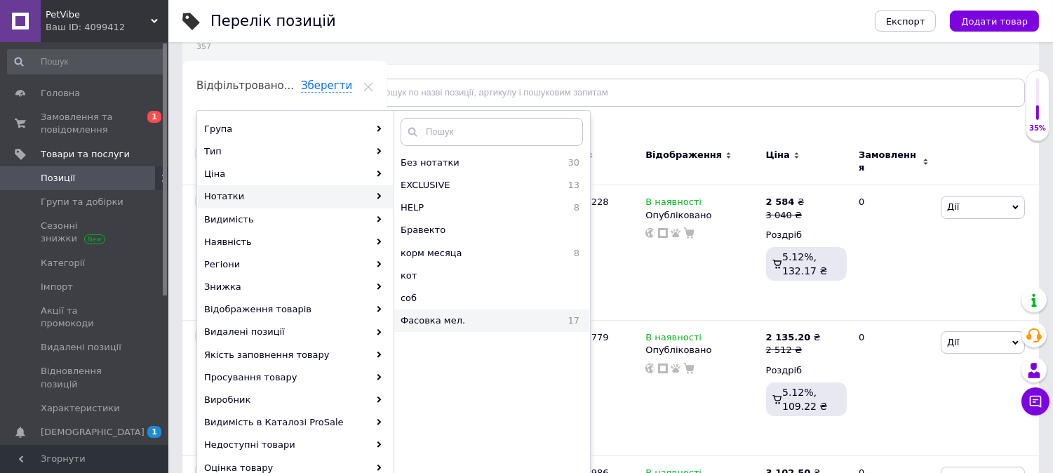
click at [443, 325] on span "Фасовка мел." at bounding box center [470, 320] width 139 height 13
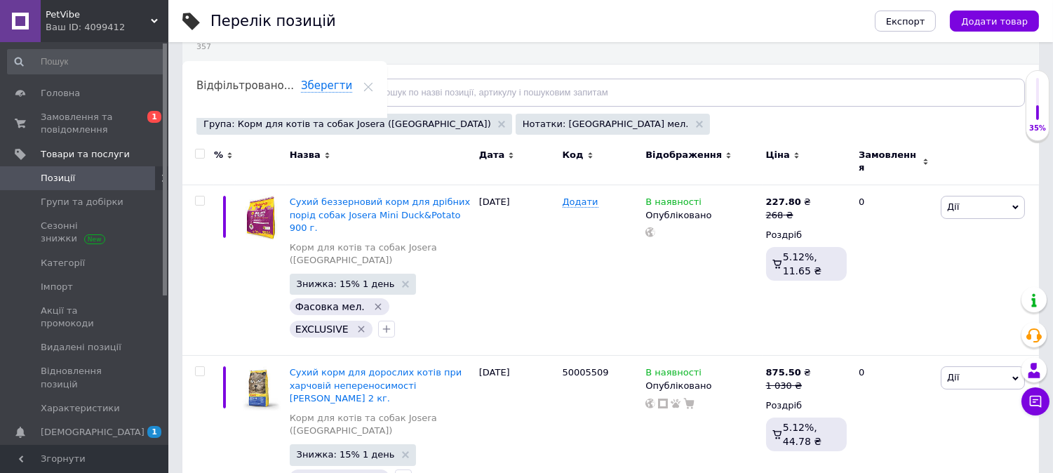
click at [200, 157] on input "checkbox" at bounding box center [199, 153] width 9 height 9
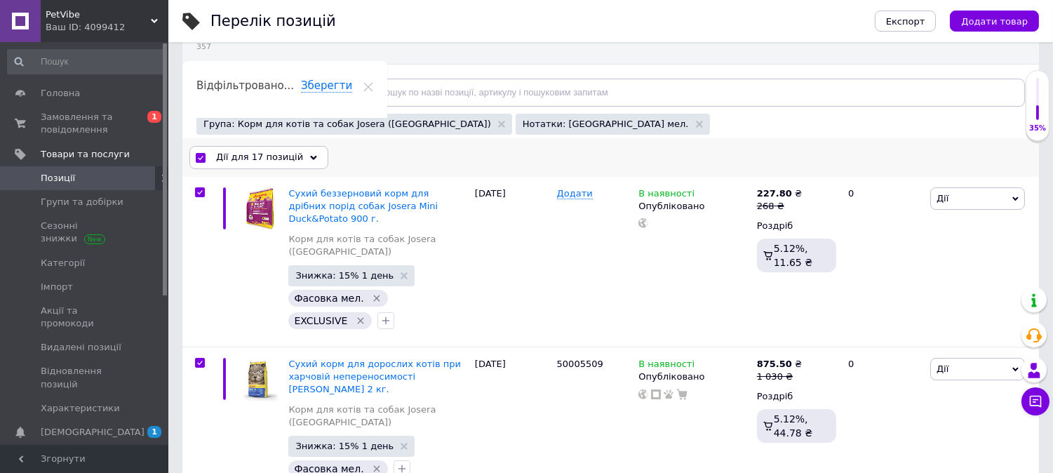
click at [246, 168] on div "Дії для 17 позицій" at bounding box center [258, 157] width 139 height 22
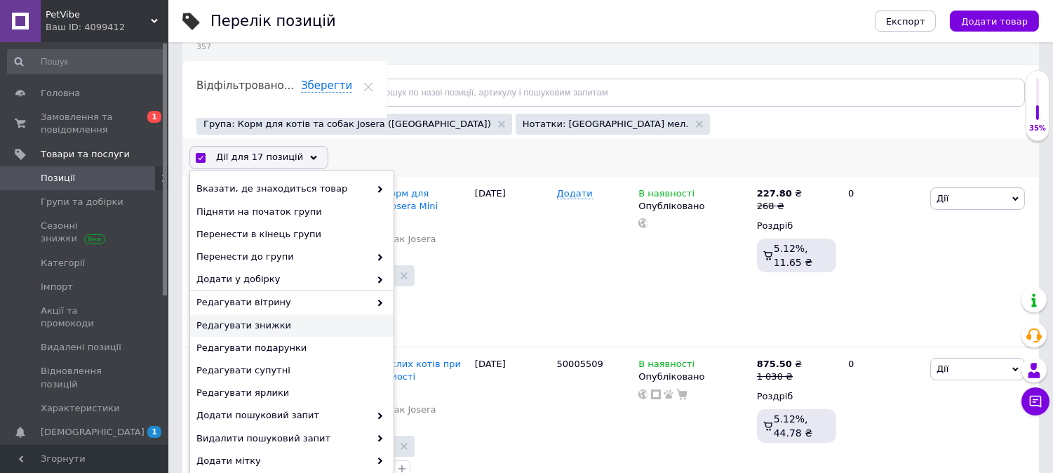
click at [256, 330] on span "Редагувати знижки" at bounding box center [290, 325] width 187 height 13
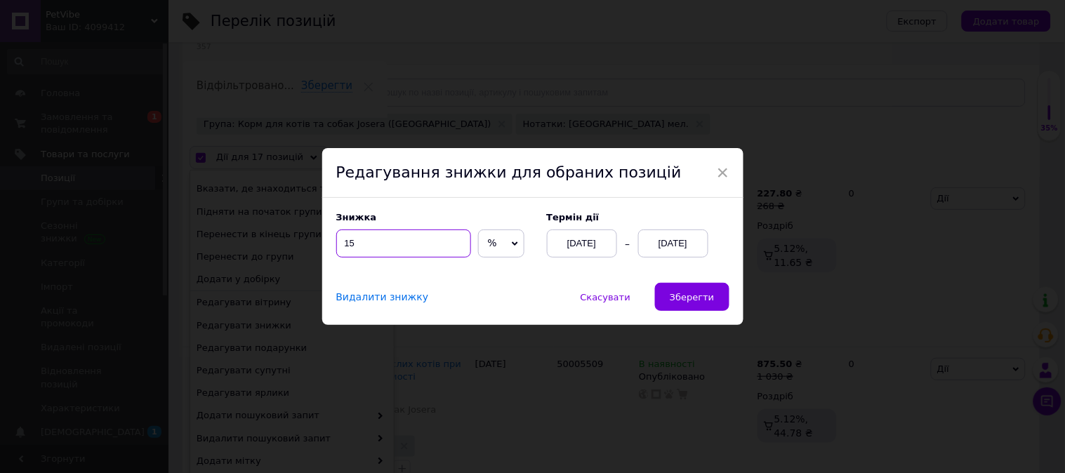
click at [353, 246] on input "15" at bounding box center [403, 243] width 135 height 28
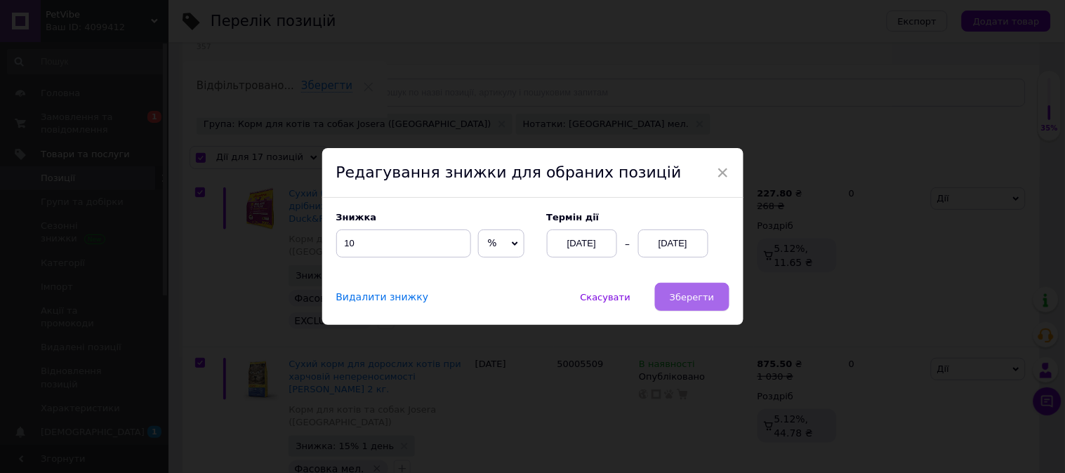
click at [682, 297] on span "Зберегти" at bounding box center [692, 297] width 44 height 11
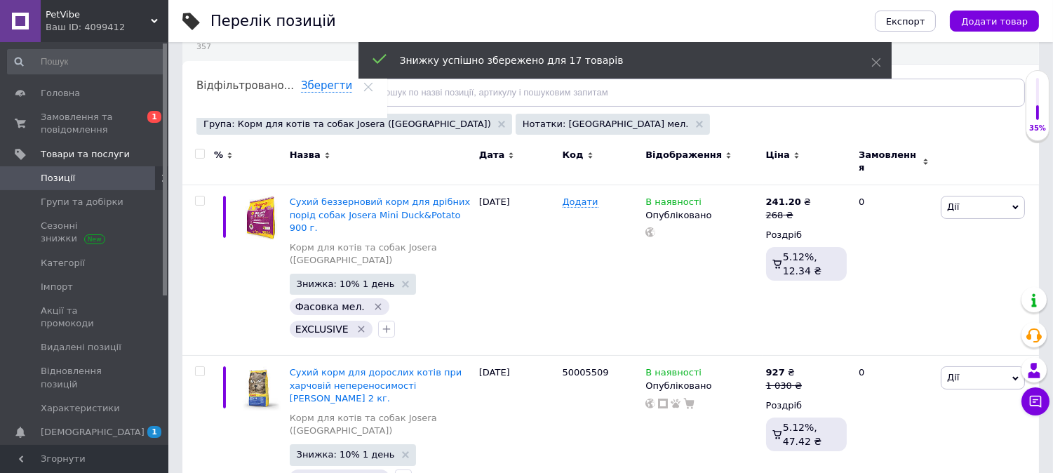
click at [543, 128] on div "Нотатки: Фасовка мел." at bounding box center [613, 124] width 194 height 21
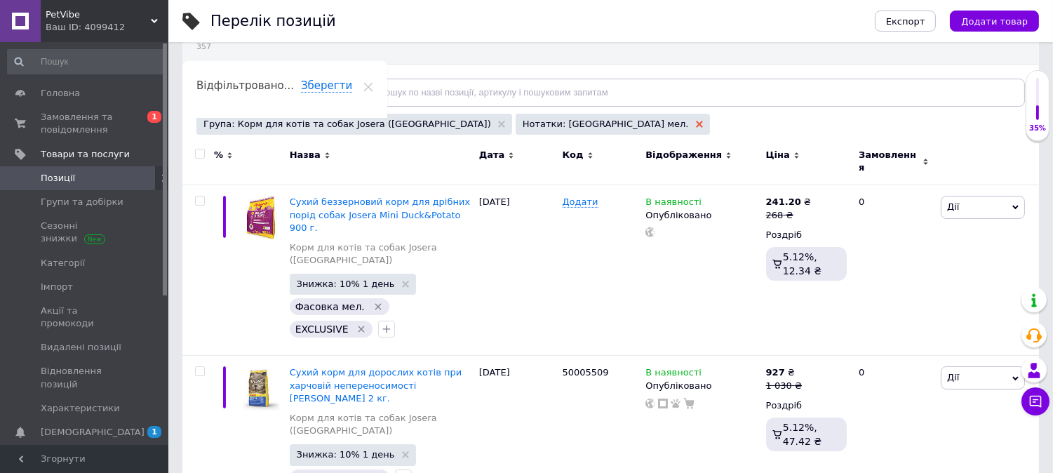
click at [696, 122] on icon at bounding box center [699, 124] width 7 height 7
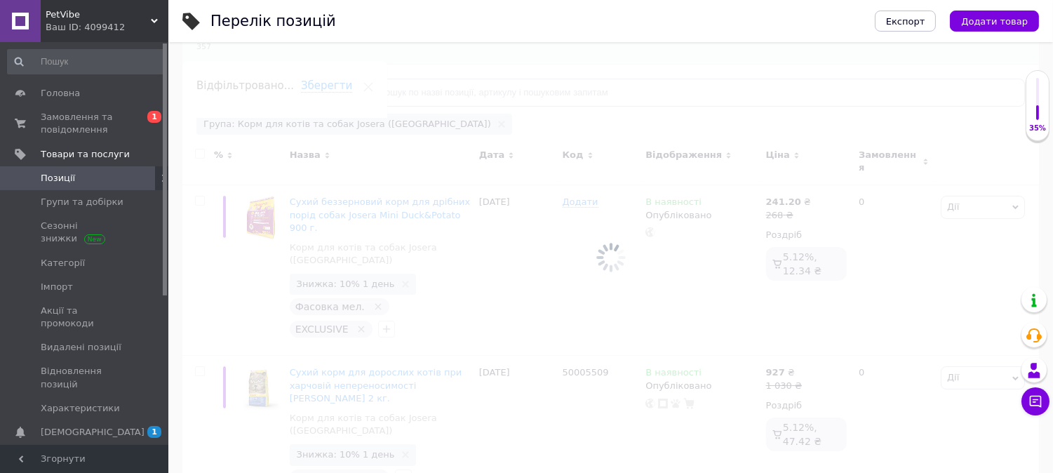
click at [255, 92] on span "Відфільтруйте товари" at bounding box center [264, 92] width 107 height 11
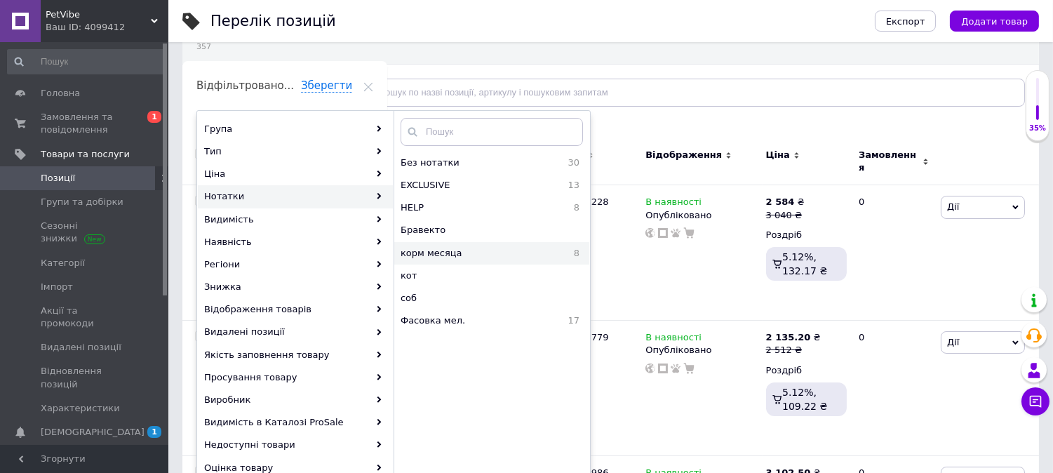
click at [432, 254] on span "корм месяца" at bounding box center [475, 253] width 148 height 13
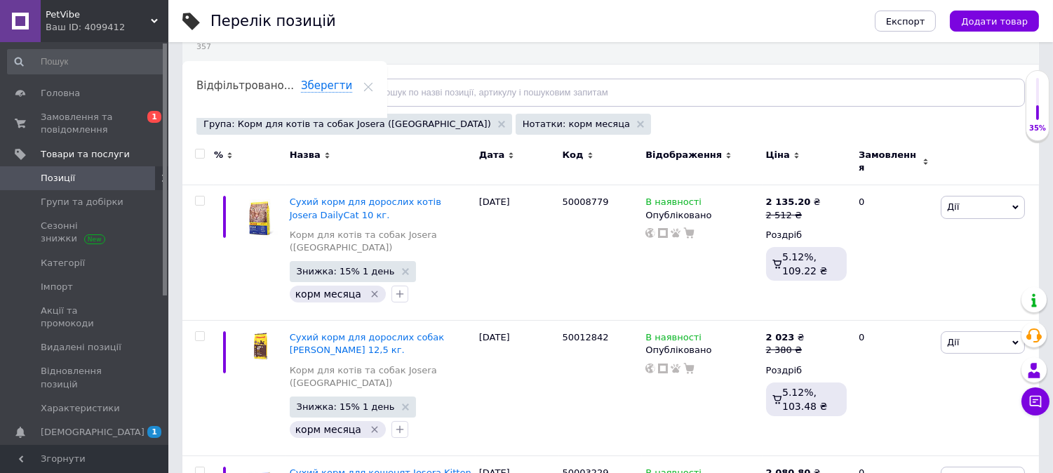
click at [204, 155] on span at bounding box center [200, 154] width 10 height 10
click at [204, 155] on input "checkbox" at bounding box center [199, 153] width 9 height 9
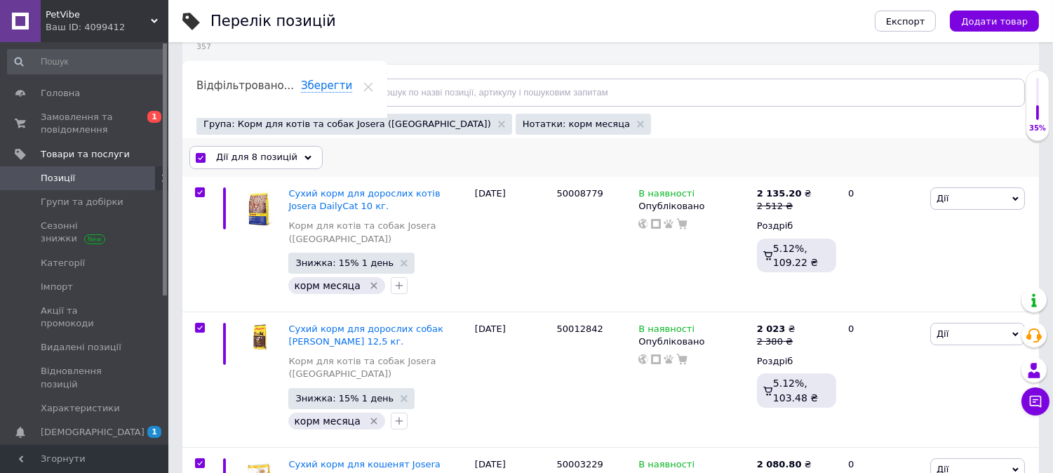
click at [254, 158] on span "Дії для 8 позицій" at bounding box center [256, 157] width 81 height 13
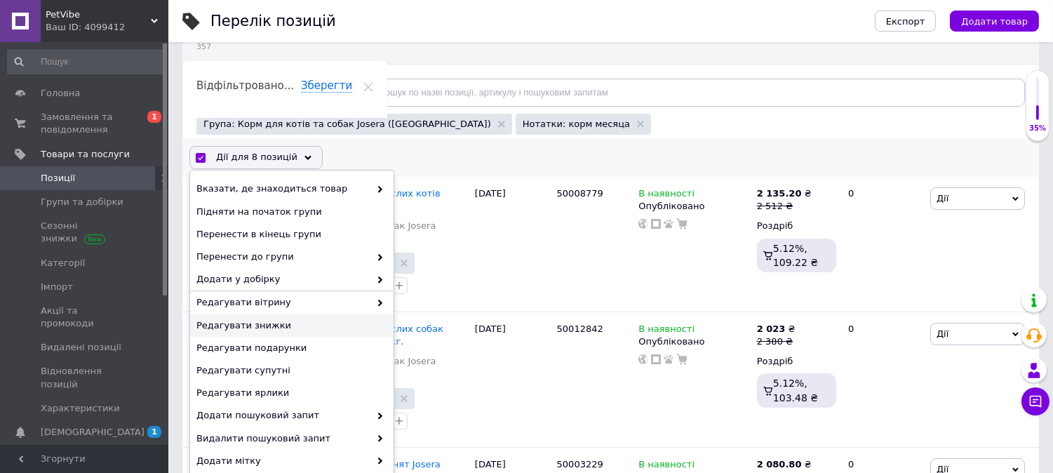
click at [244, 324] on span "Редагувати знижки" at bounding box center [290, 325] width 187 height 13
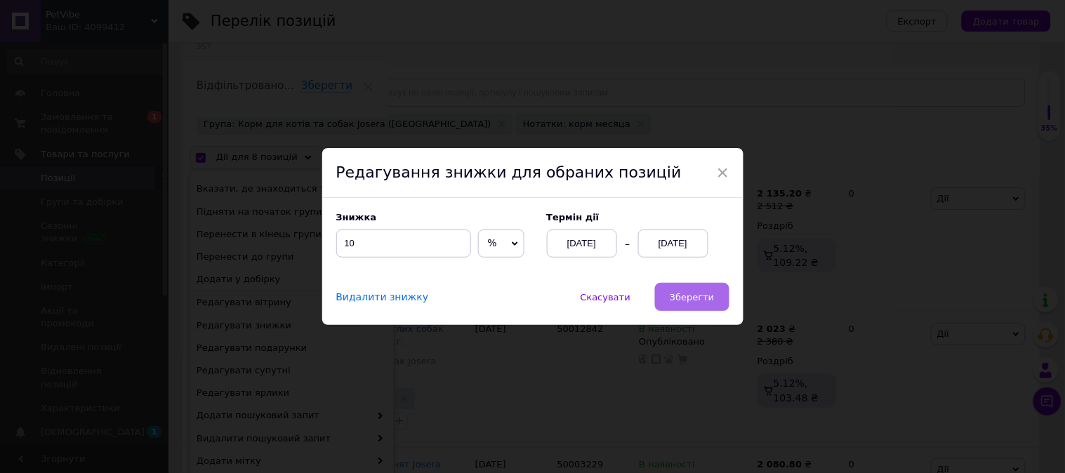
drag, startPoint x: 695, startPoint y: 309, endPoint x: 648, endPoint y: 297, distance: 48.7
click at [693, 309] on button "Зберегти" at bounding box center [692, 297] width 74 height 28
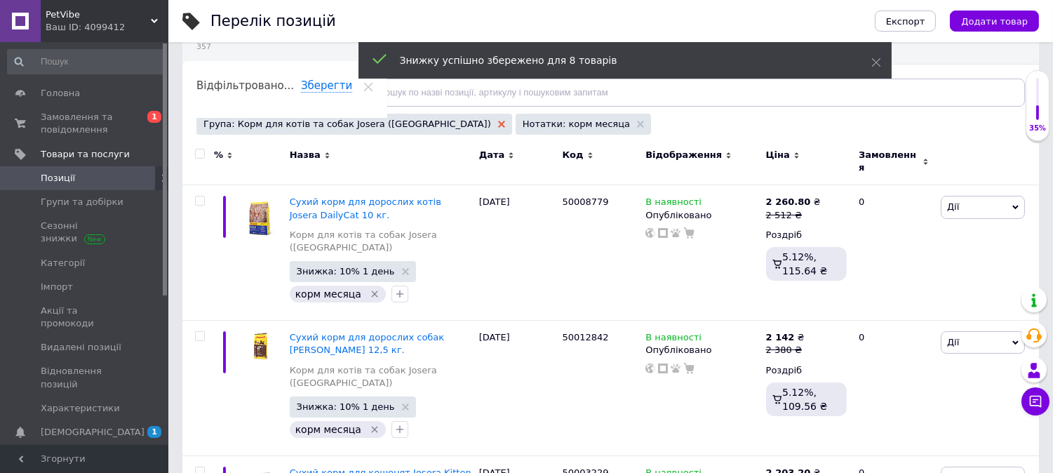
click at [498, 121] on icon at bounding box center [501, 124] width 7 height 7
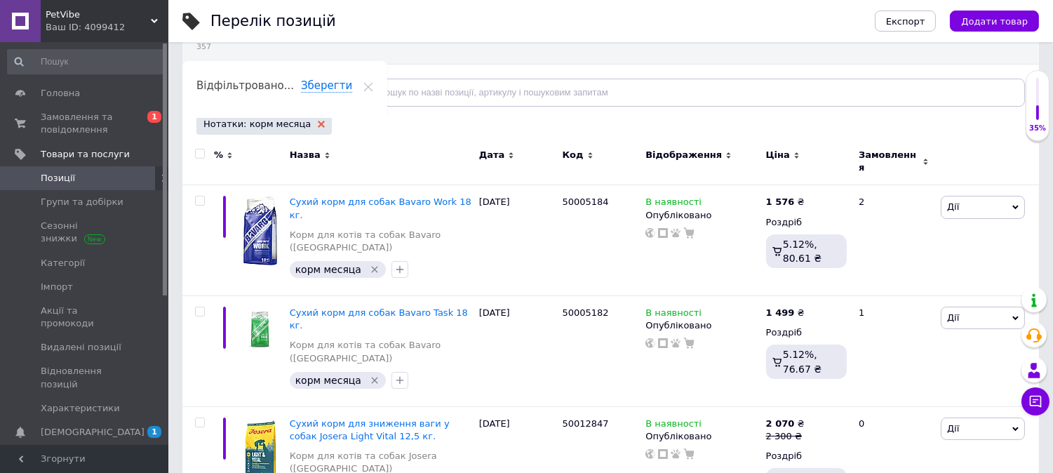
click at [318, 127] on use at bounding box center [321, 124] width 7 height 7
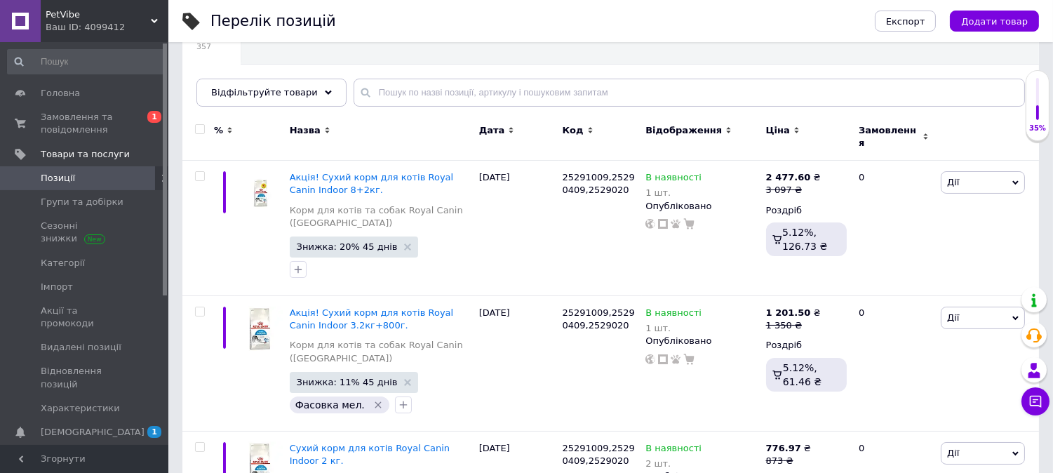
click at [200, 129] on input "checkbox" at bounding box center [199, 129] width 9 height 9
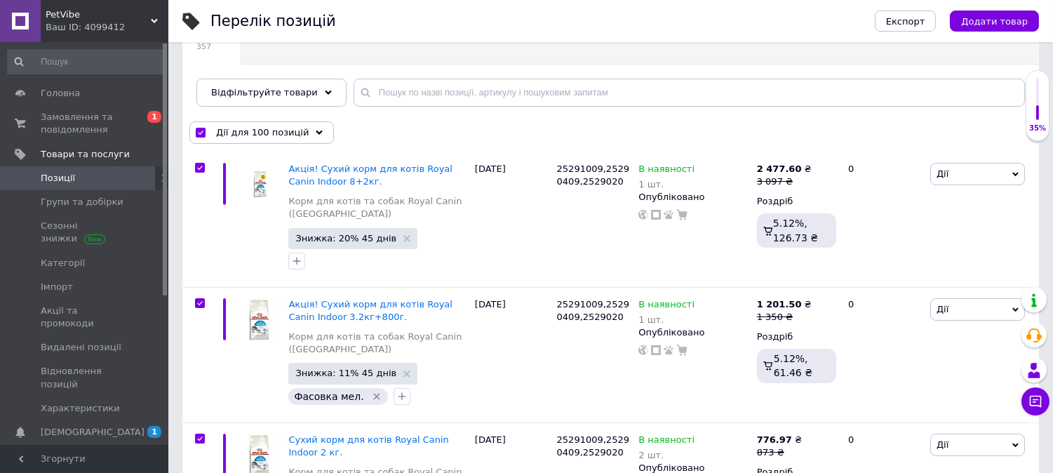
click at [200, 128] on input "checkbox" at bounding box center [200, 132] width 9 height 9
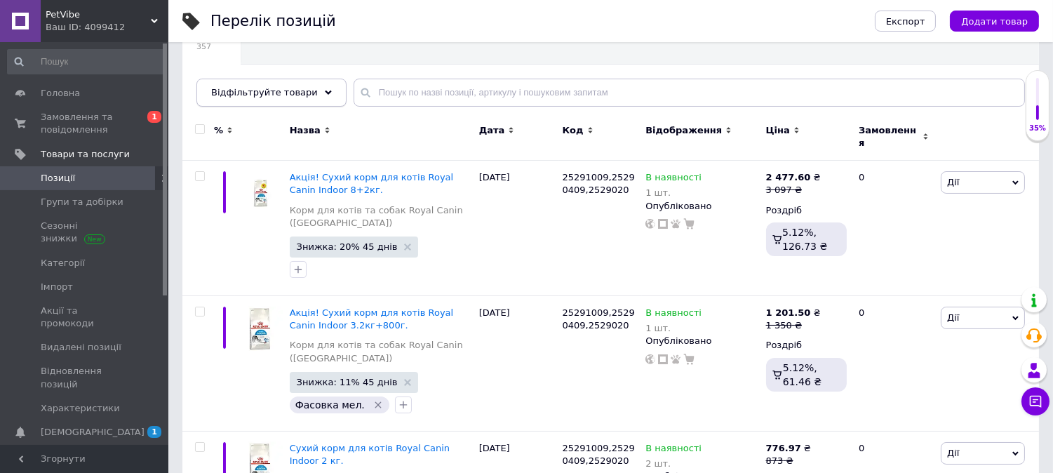
click at [246, 93] on span "Відфільтруйте товари" at bounding box center [264, 92] width 107 height 11
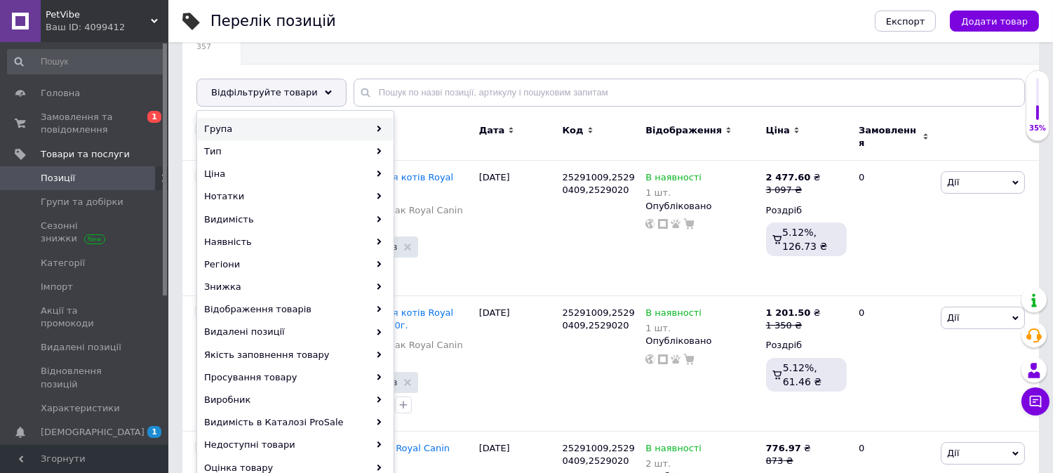
click at [271, 130] on div "Група" at bounding box center [295, 129] width 195 height 22
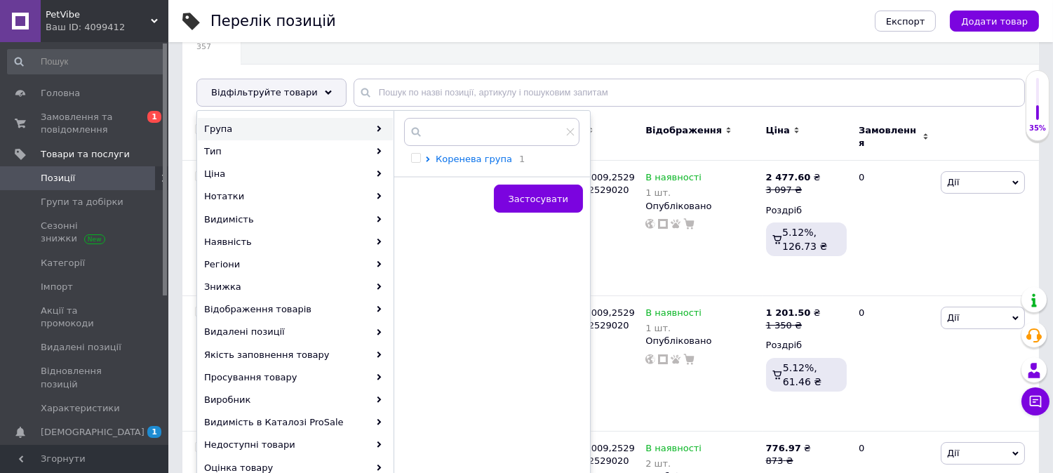
click at [484, 164] on span "Коренева група" at bounding box center [474, 159] width 76 height 11
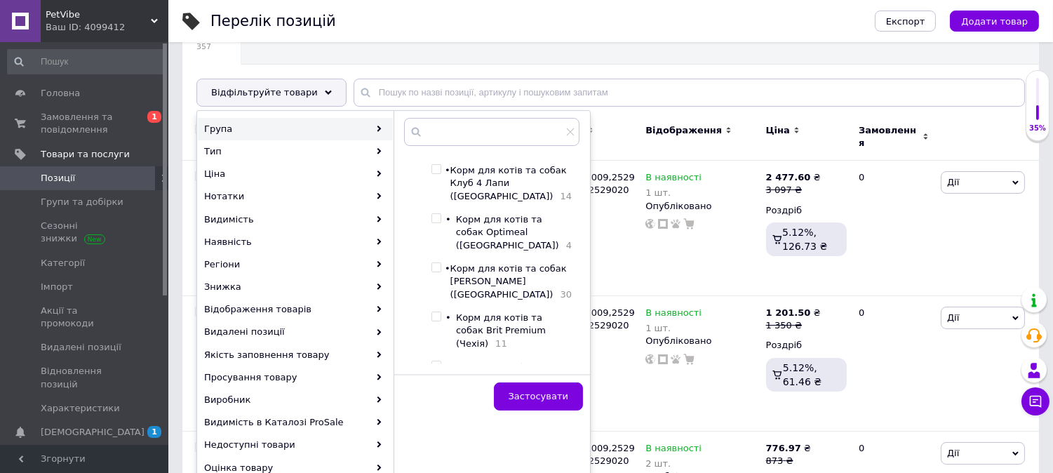
scroll to position [234, 0]
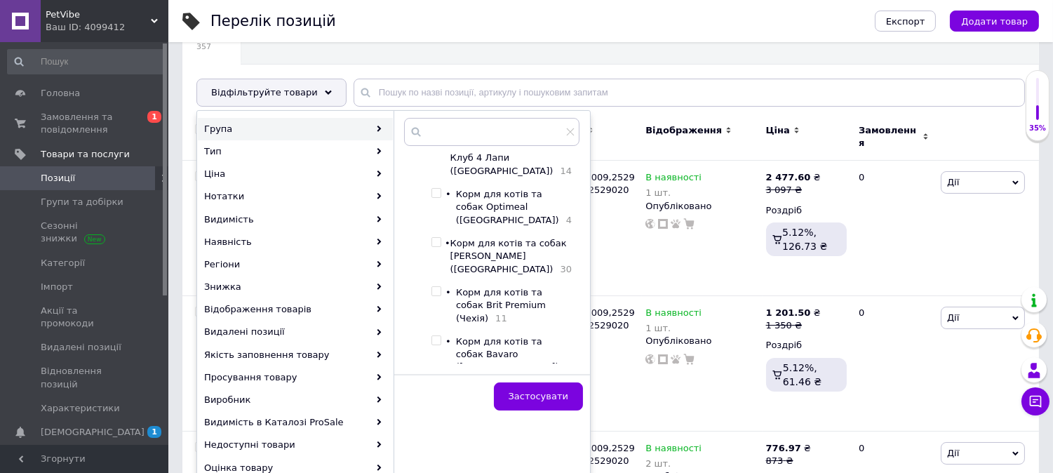
click at [441, 336] on input "checkbox" at bounding box center [436, 340] width 9 height 9
click at [521, 395] on span "Застосувати" at bounding box center [539, 396] width 60 height 11
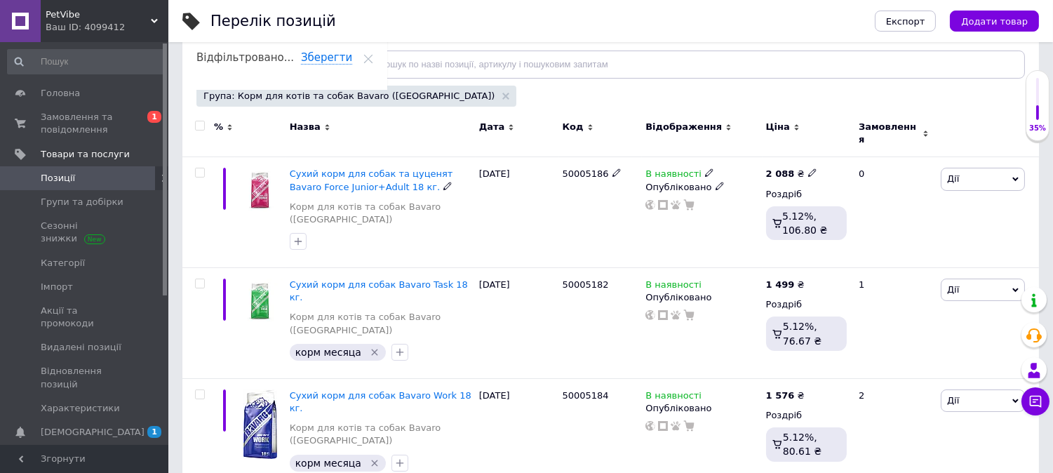
scroll to position [119, 0]
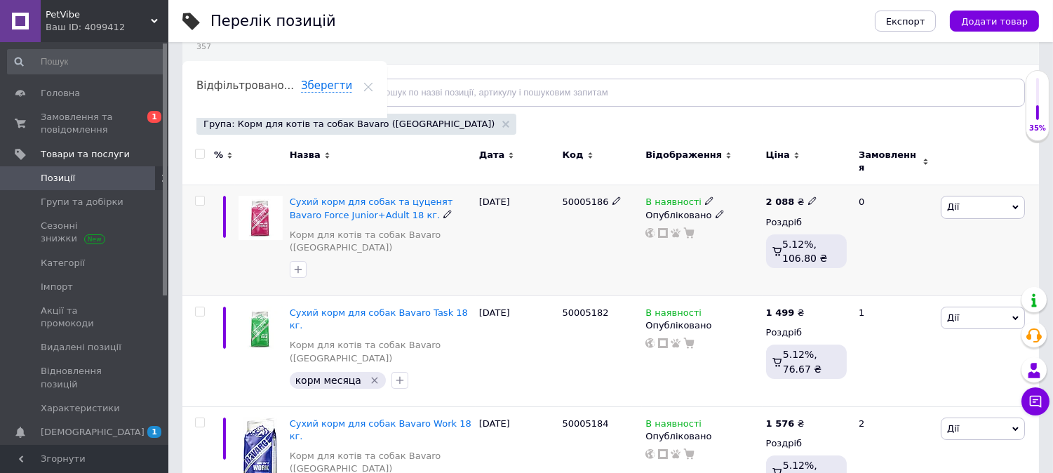
click at [197, 197] on input "checkbox" at bounding box center [199, 201] width 9 height 9
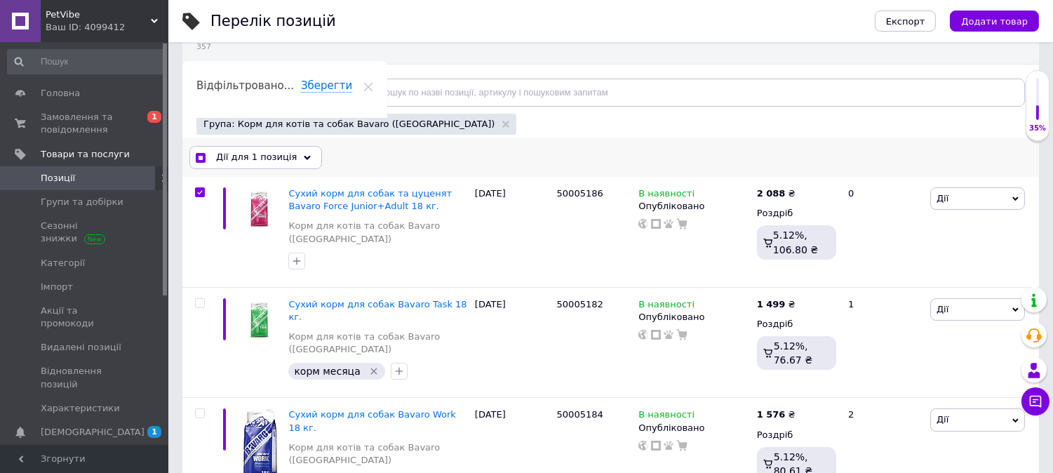
click at [207, 154] on div "Дії для 1 позиція" at bounding box center [255, 157] width 133 height 22
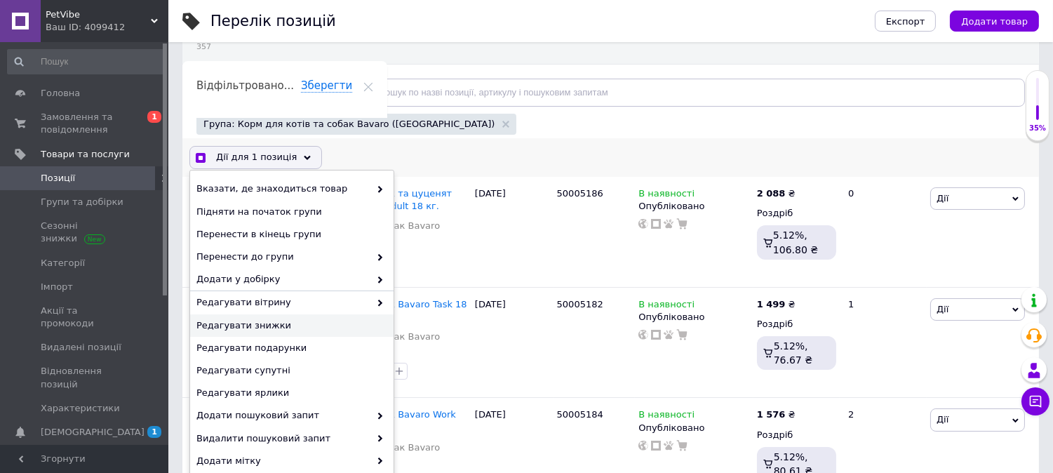
click at [251, 324] on span "Редагувати знижки" at bounding box center [290, 325] width 187 height 13
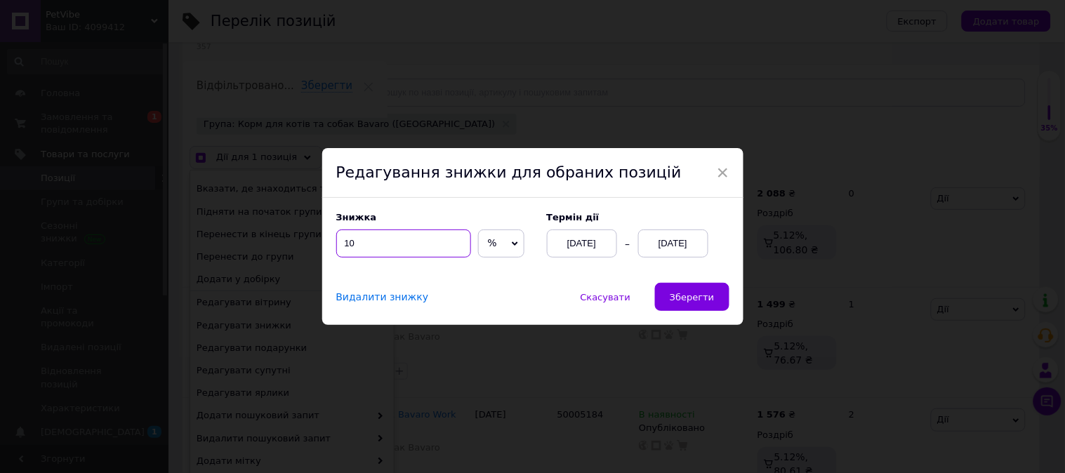
click at [375, 243] on input "10" at bounding box center [403, 243] width 135 height 28
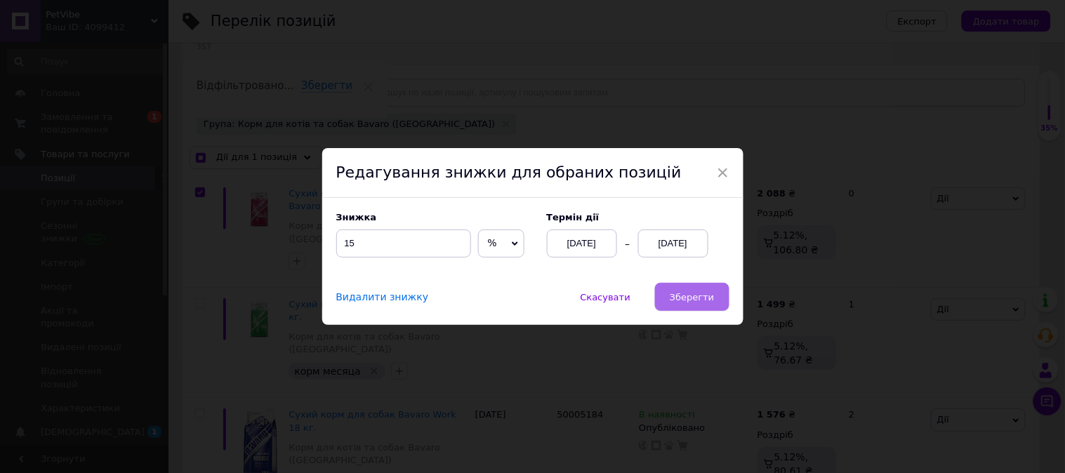
click at [686, 305] on button "Зберегти" at bounding box center [692, 297] width 74 height 28
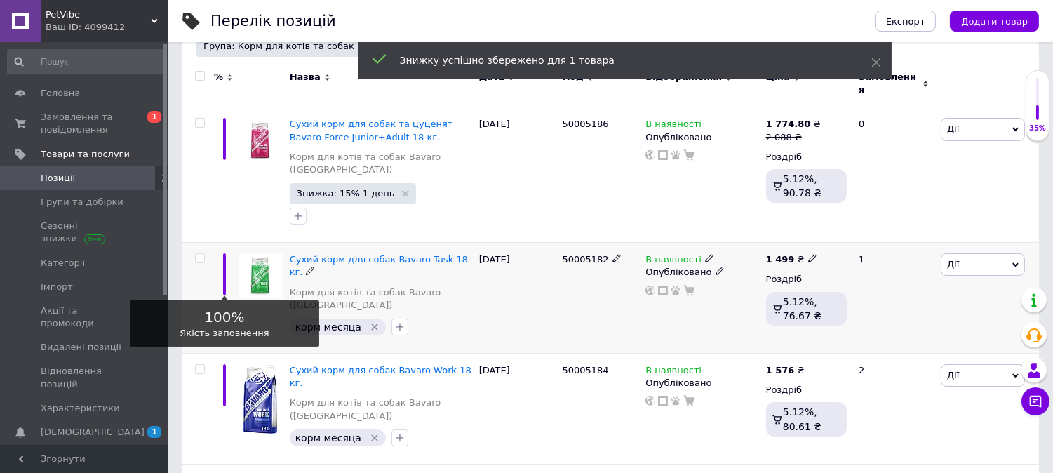
scroll to position [269, 0]
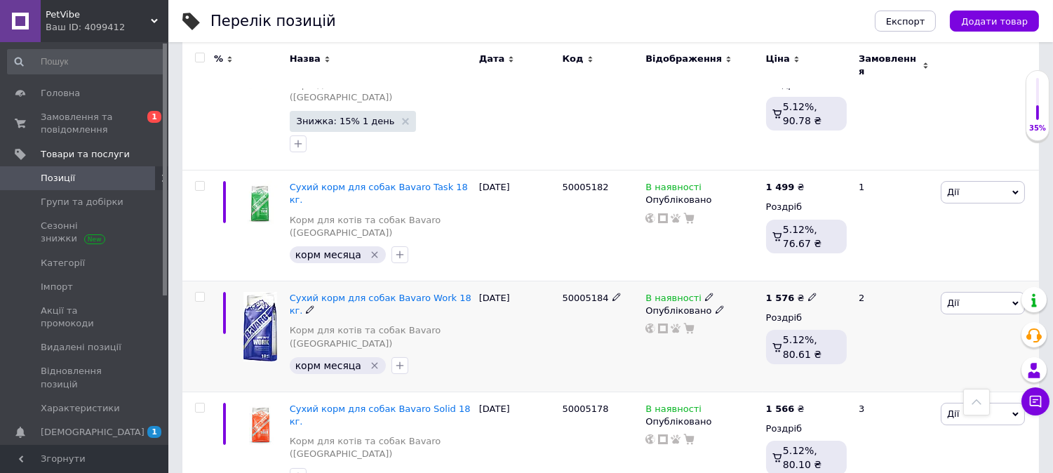
click at [192, 292] on div at bounding box center [200, 297] width 28 height 10
drag, startPoint x: 198, startPoint y: 281, endPoint x: 199, endPoint y: 241, distance: 40.0
click at [198, 293] on input "checkbox" at bounding box center [199, 297] width 9 height 9
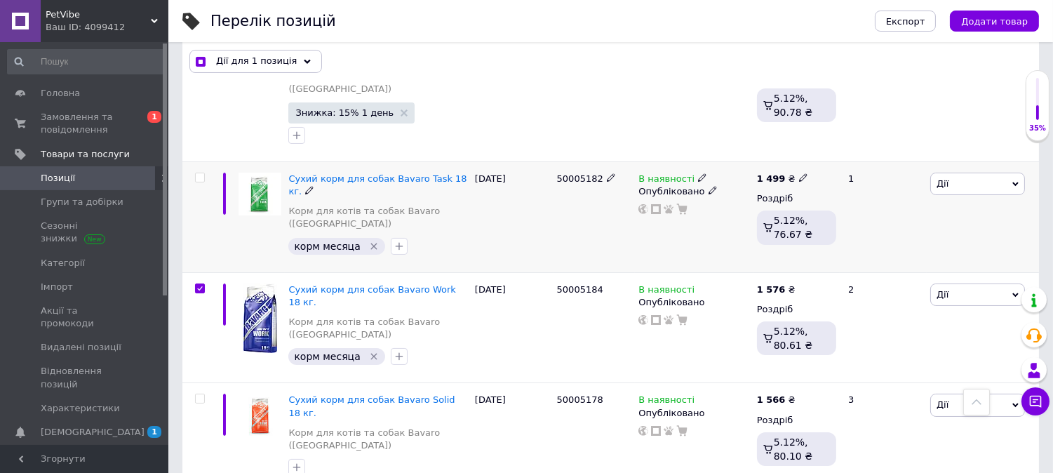
click at [199, 180] on input "checkbox" at bounding box center [199, 177] width 9 height 9
click at [260, 69] on div "Дії для 2 позиції Вибрати усі 4 позиції Вибрані всі 4 позиції Скасувати обрані …" at bounding box center [610, 62] width 857 height 36
click at [260, 67] on span "Дії для 2 позиції" at bounding box center [255, 61] width 78 height 13
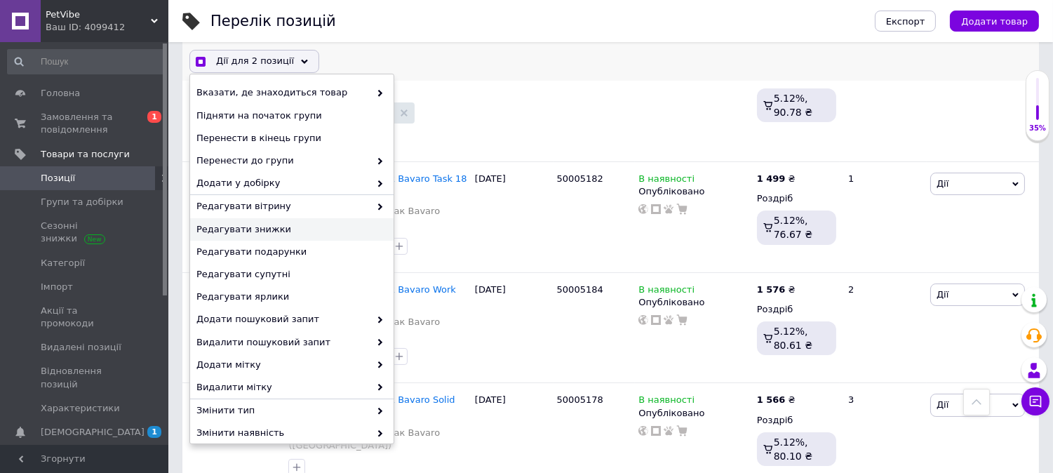
click at [258, 235] on span "Редагувати знижки" at bounding box center [290, 229] width 187 height 13
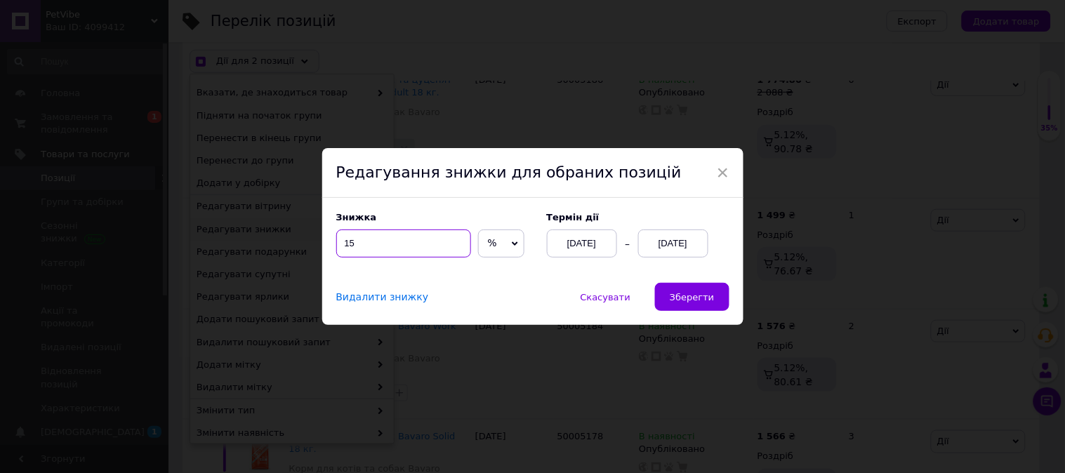
click at [401, 255] on input "15" at bounding box center [403, 243] width 135 height 28
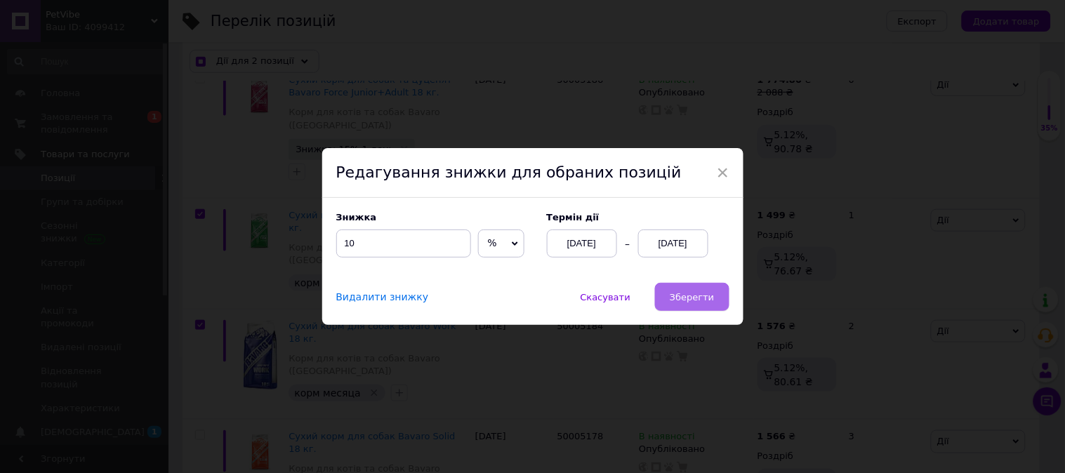
click at [679, 307] on button "Зберегти" at bounding box center [692, 297] width 74 height 28
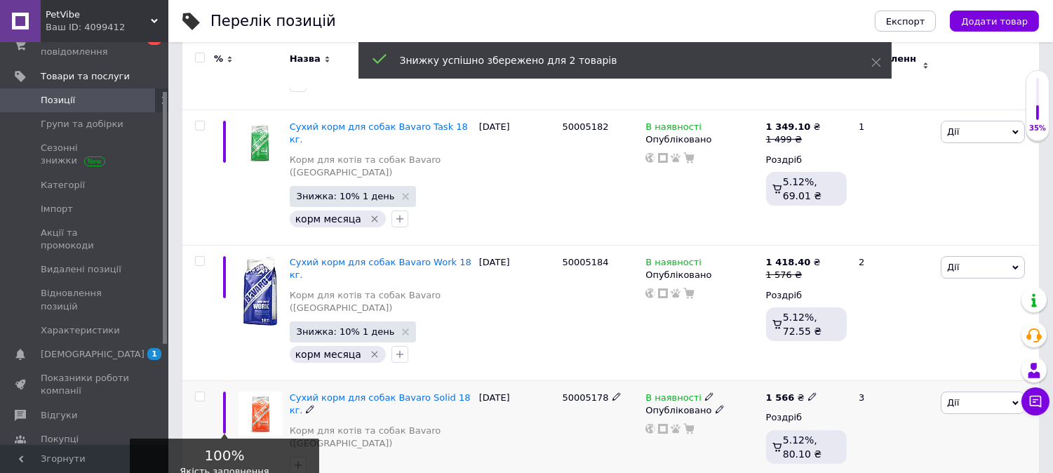
scroll to position [317, 0]
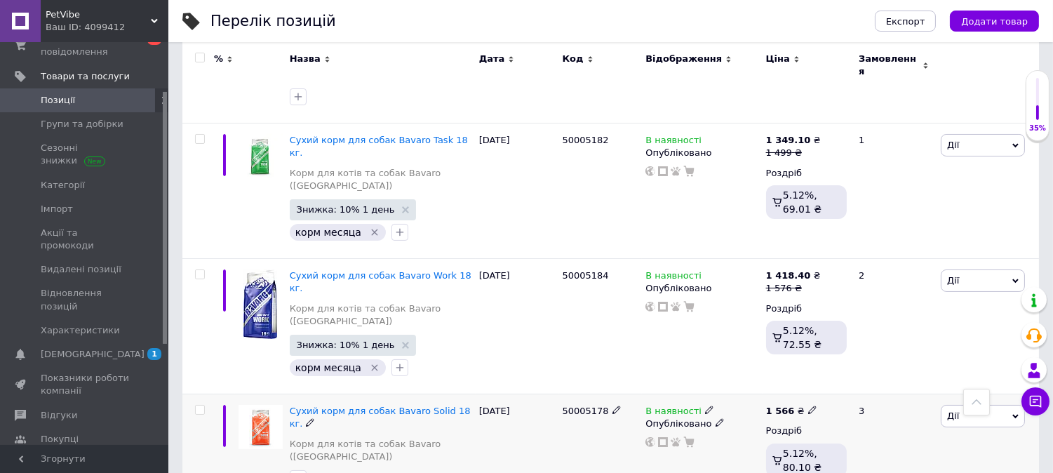
click at [198, 406] on input "checkbox" at bounding box center [199, 410] width 9 height 9
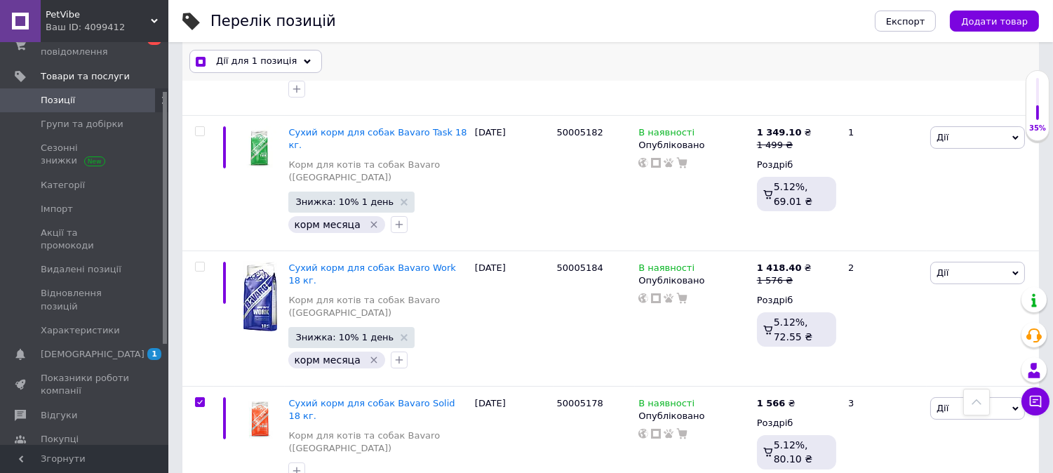
click at [237, 68] on div "Дії для 1 позиція" at bounding box center [255, 62] width 133 height 22
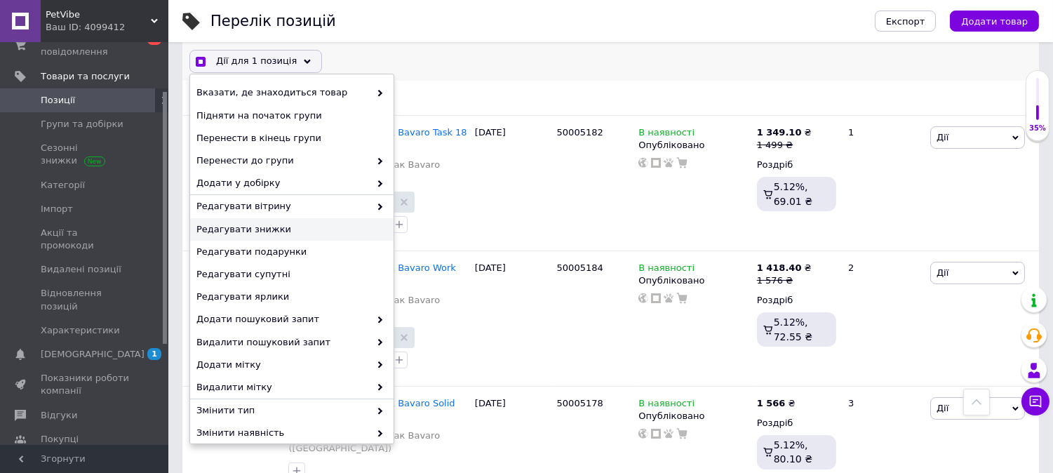
click at [262, 227] on span "Редагувати знижки" at bounding box center [290, 229] width 187 height 13
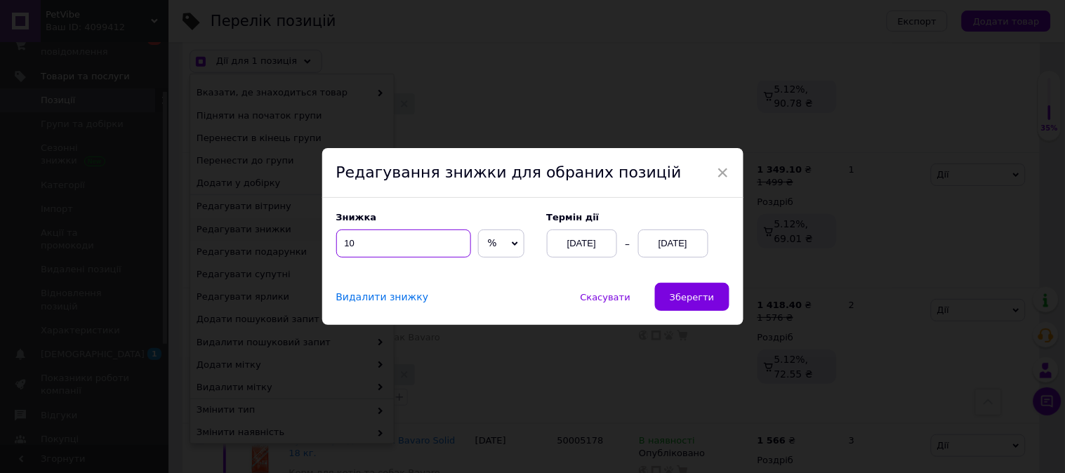
click at [368, 256] on input "10" at bounding box center [403, 243] width 135 height 28
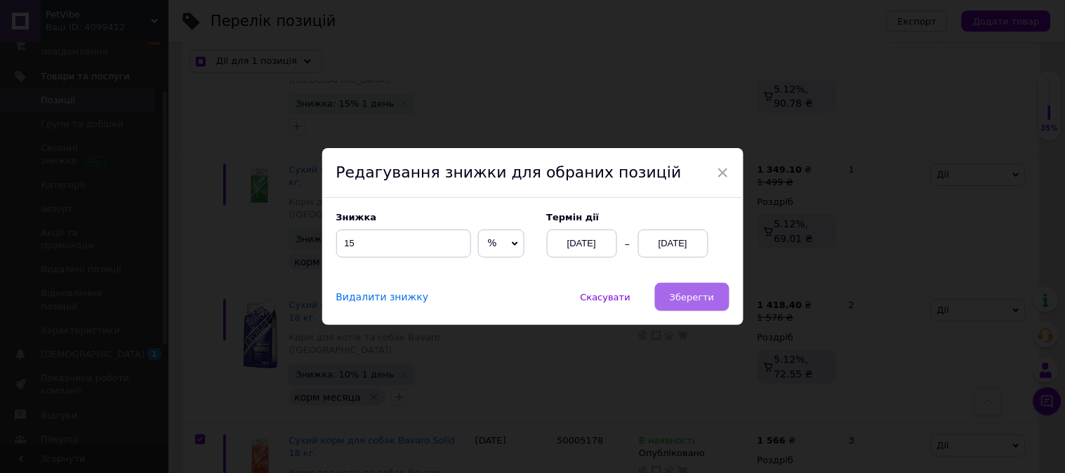
click at [682, 307] on button "Зберегти" at bounding box center [692, 297] width 74 height 28
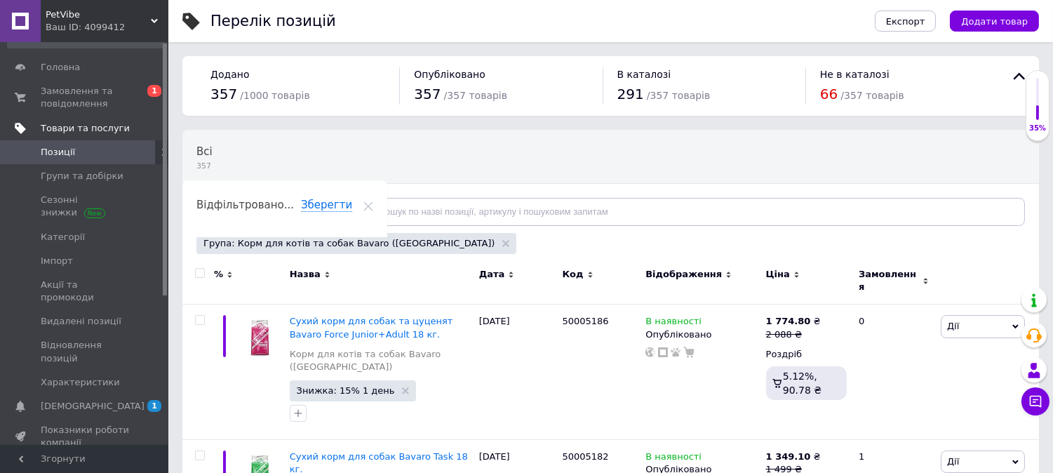
scroll to position [0, 0]
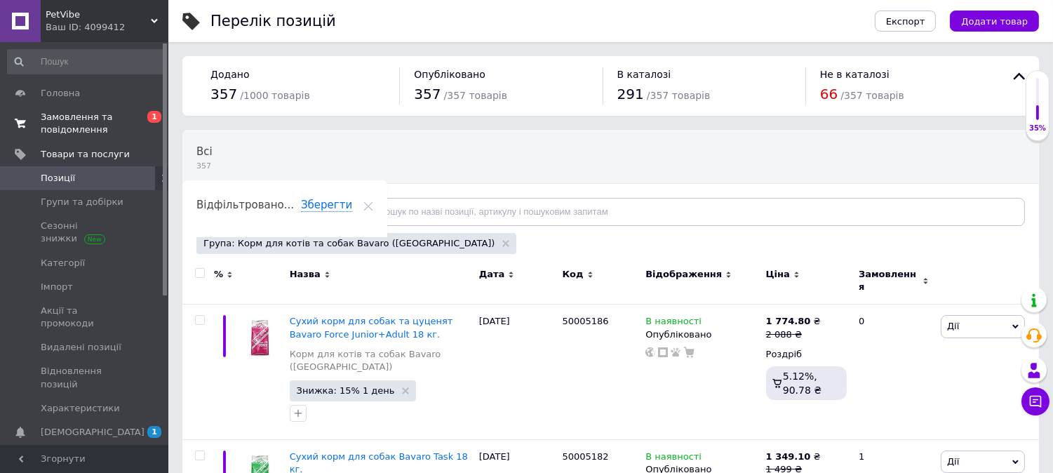
click at [123, 114] on span "Замовлення та повідомлення" at bounding box center [85, 123] width 89 height 25
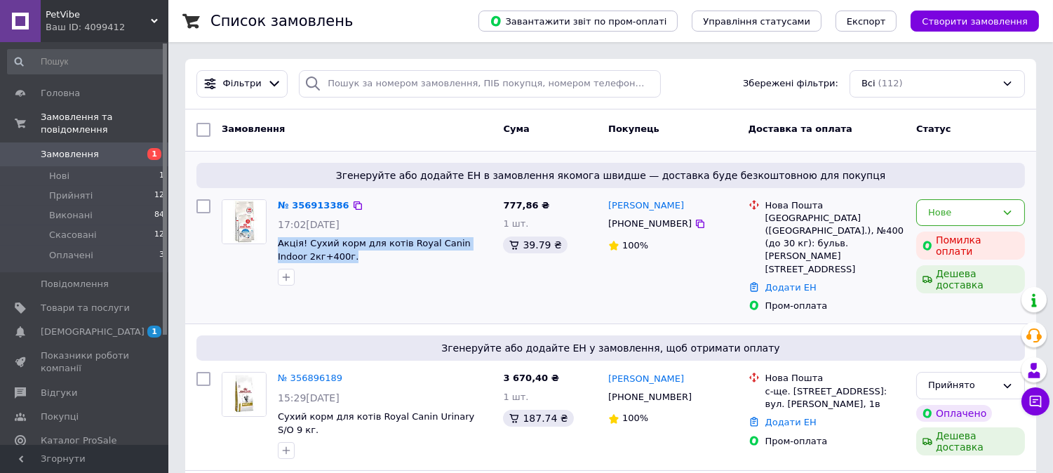
drag, startPoint x: 277, startPoint y: 242, endPoint x: 334, endPoint y: 262, distance: 60.8
click at [334, 262] on div "№ 356913386 17:02, 12.08.2025 Акція! Сухий корм для котів Royal Canin Indoor 2к…" at bounding box center [384, 243] width 225 height 98
copy span "Акція! Сухий корм для котів Royal Canin Indoor 2кг+400г."
